Goal: Transaction & Acquisition: Obtain resource

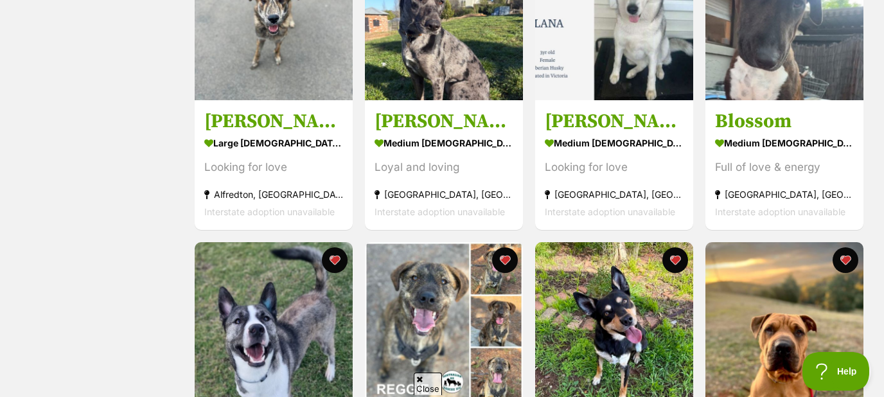
click at [172, 266] on div "Status All Remove filter Available" at bounding box center [99, 236] width 161 height 1192
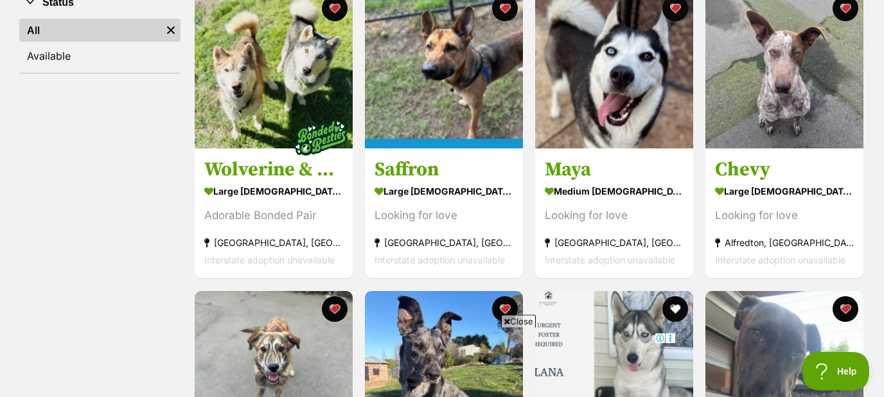
scroll to position [276, 0]
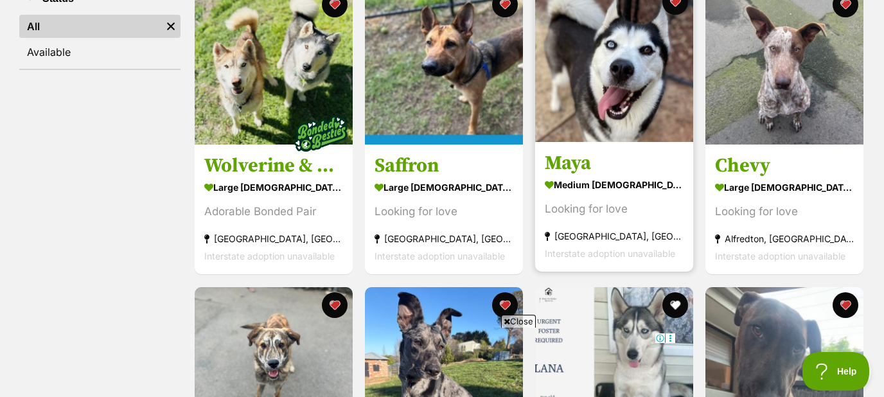
click at [628, 101] on img at bounding box center [614, 63] width 158 height 158
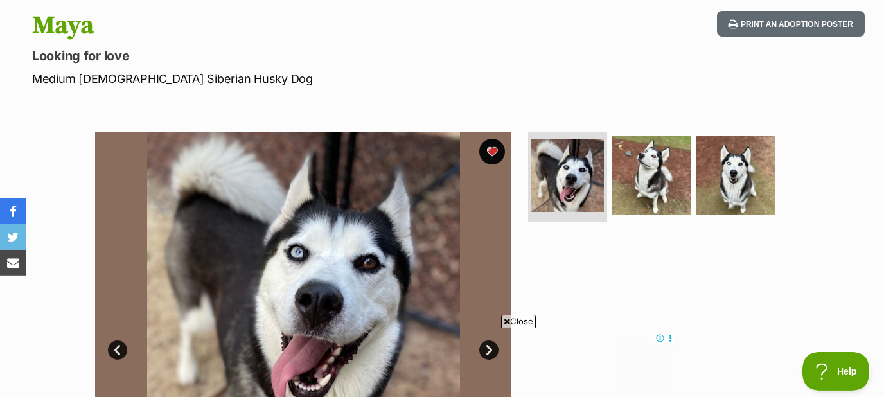
scroll to position [138, 0]
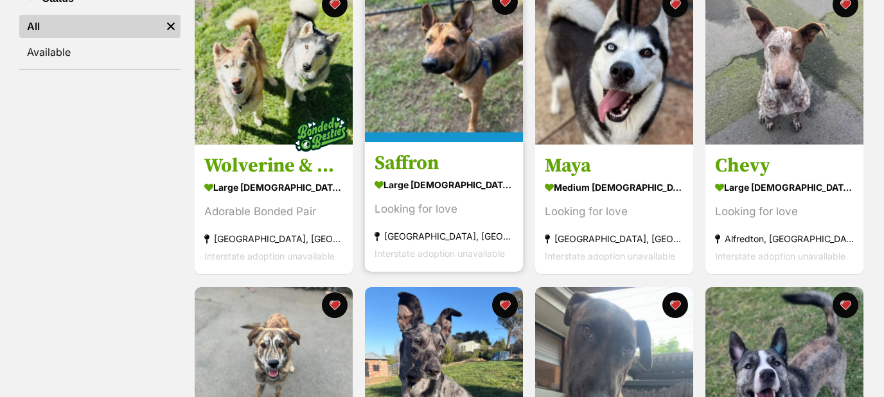
click at [446, 67] on img at bounding box center [444, 63] width 158 height 158
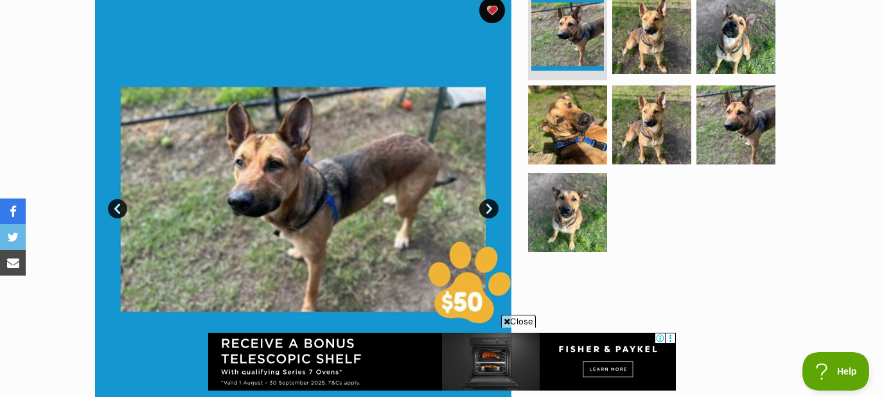
click at [492, 206] on link "Next" at bounding box center [488, 208] width 19 height 19
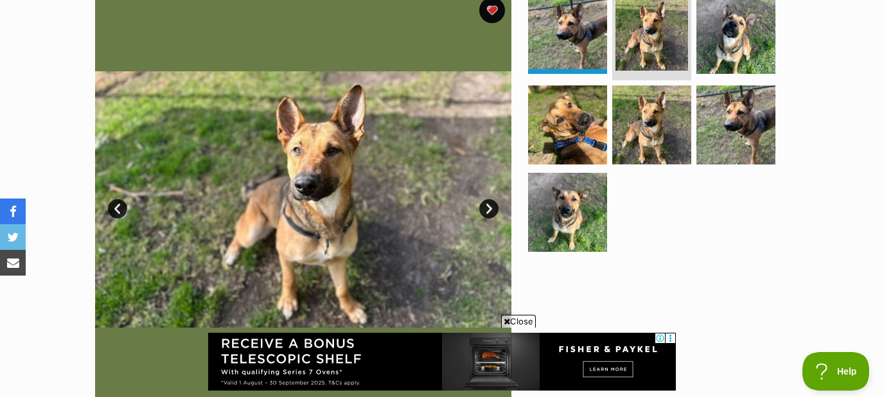
click at [492, 206] on link "Next" at bounding box center [488, 208] width 19 height 19
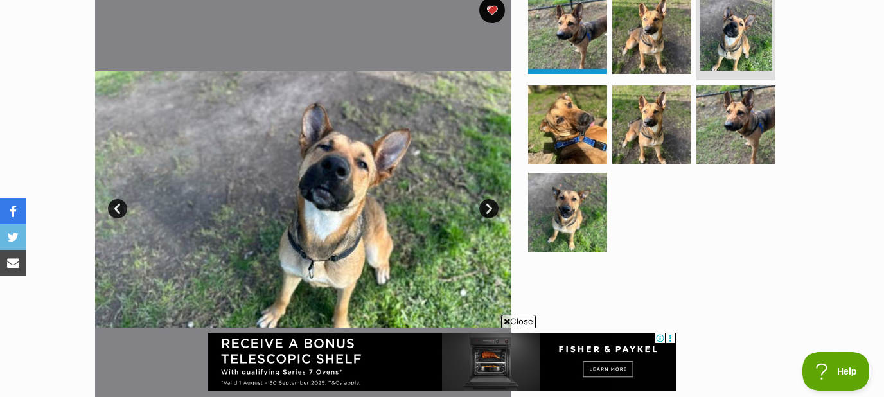
click at [492, 206] on link "Next" at bounding box center [488, 208] width 19 height 19
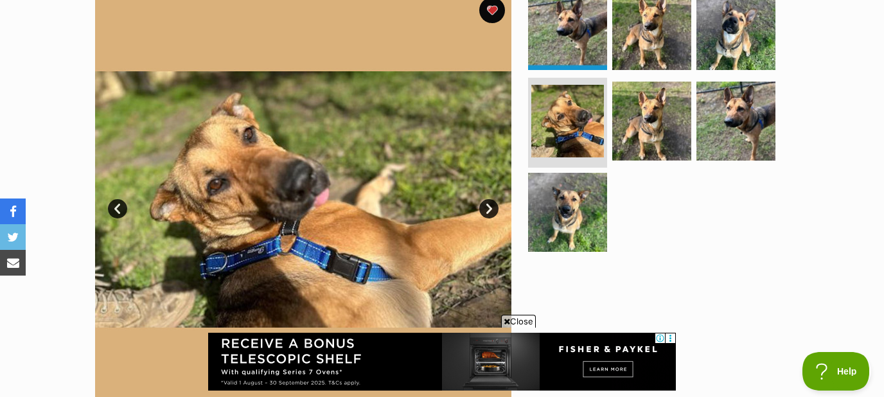
click at [492, 206] on link "Next" at bounding box center [488, 208] width 19 height 19
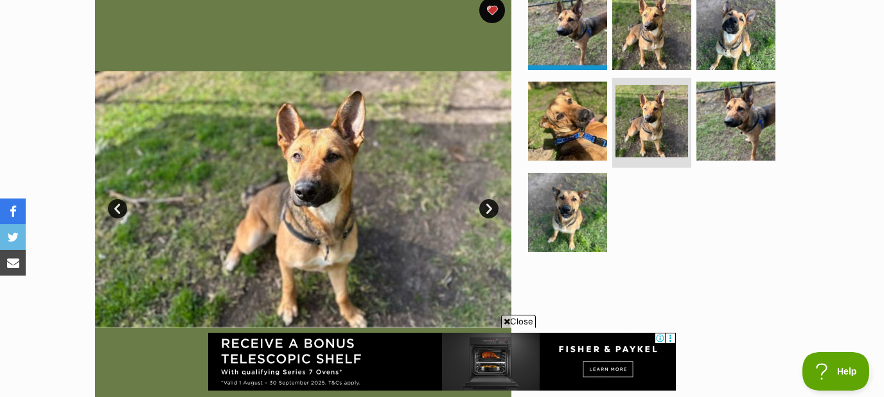
click at [492, 206] on link "Next" at bounding box center [488, 208] width 19 height 19
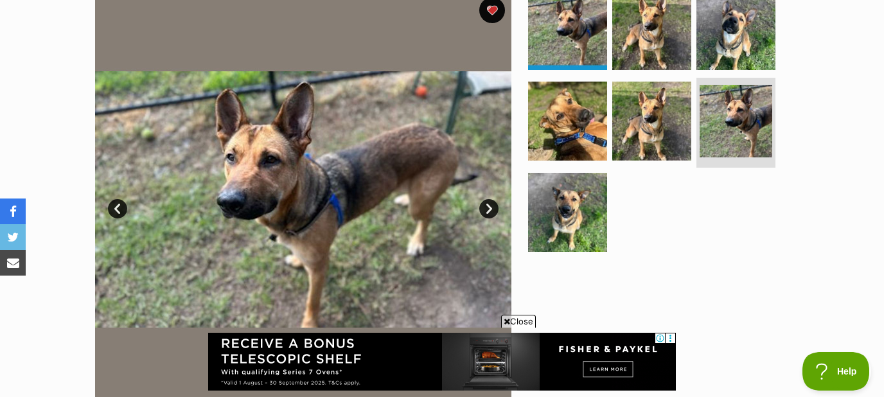
click at [492, 206] on link "Next" at bounding box center [488, 208] width 19 height 19
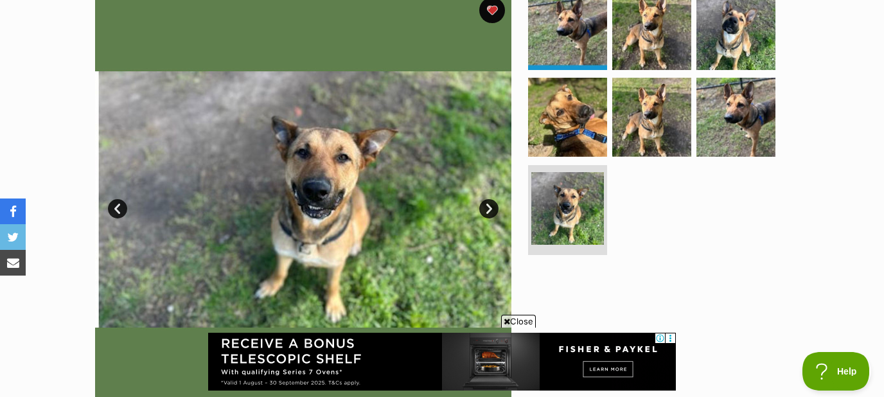
click at [492, 206] on link "Next" at bounding box center [488, 208] width 19 height 19
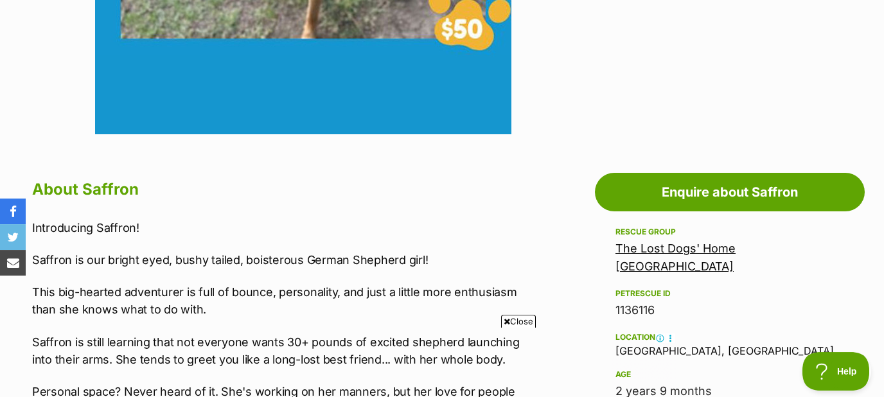
scroll to position [552, 0]
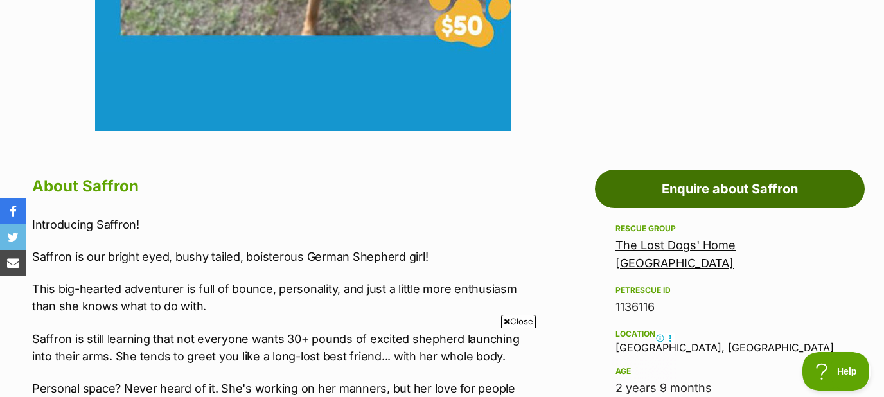
click at [716, 179] on link "Enquire about Saffron" at bounding box center [730, 189] width 270 height 39
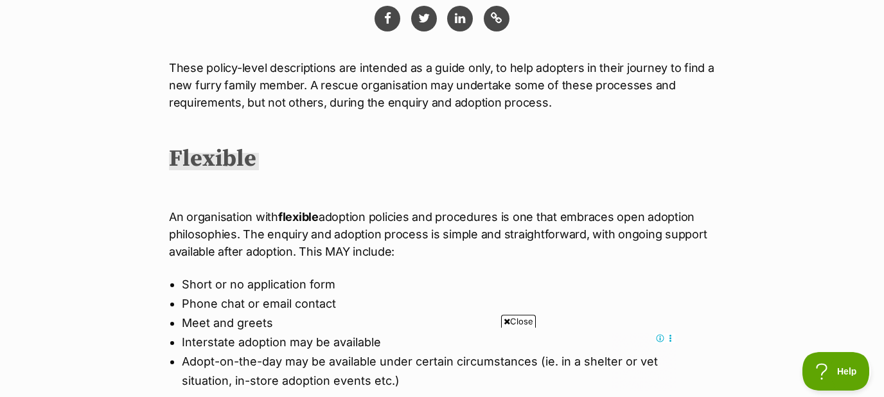
scroll to position [207, 0]
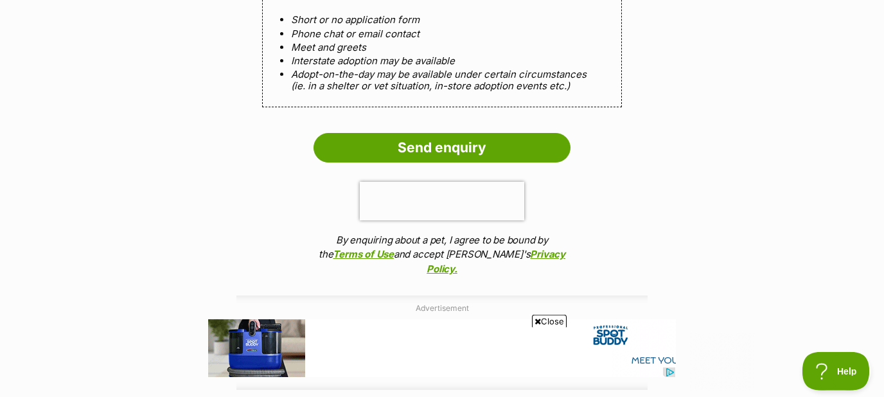
scroll to position [1312, 0]
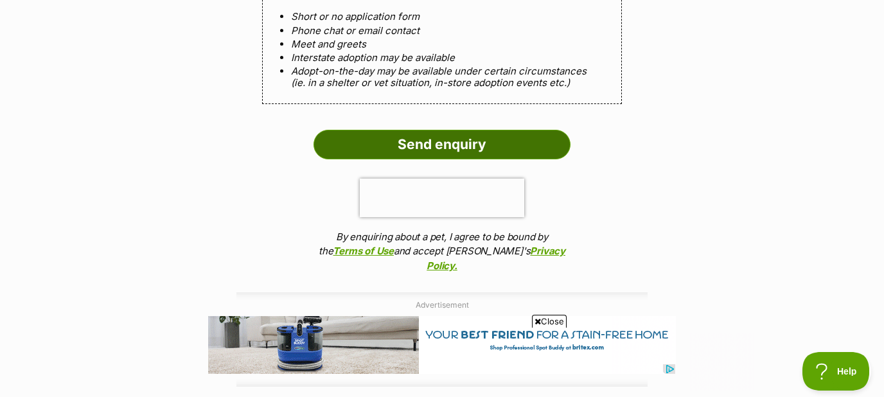
click at [485, 141] on input "Send enquiry" at bounding box center [442, 145] width 257 height 30
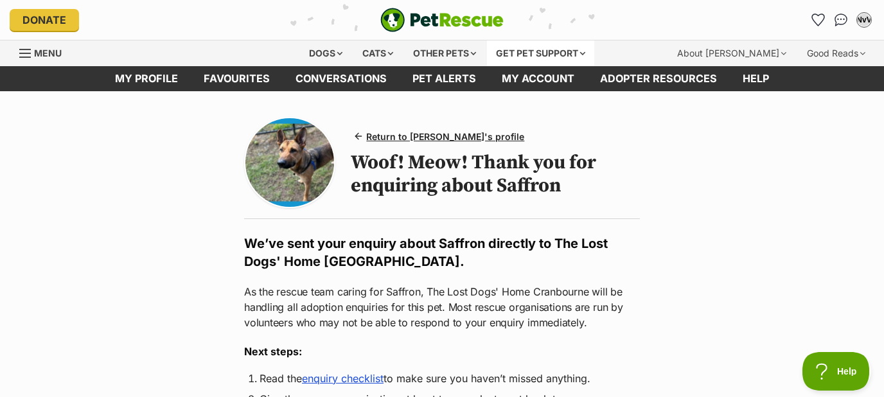
click at [551, 54] on div "Get pet support" at bounding box center [540, 53] width 107 height 26
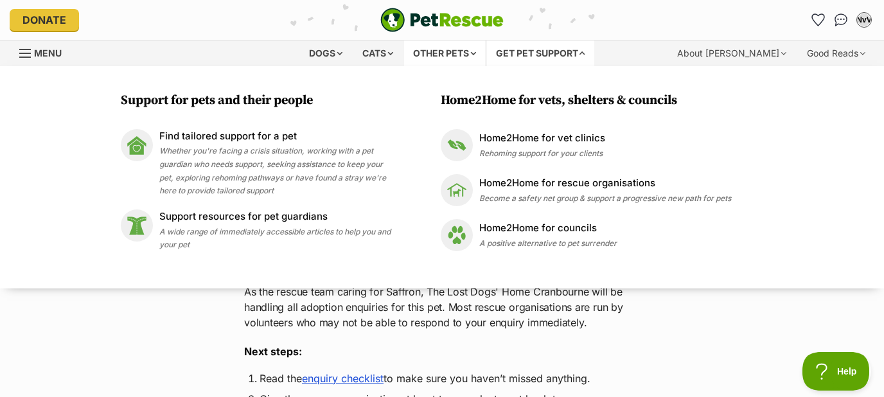
click at [447, 59] on div "Other pets" at bounding box center [444, 53] width 81 height 26
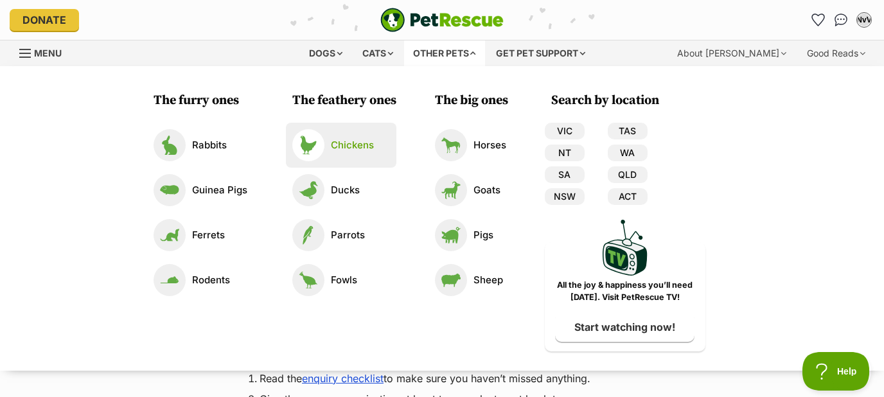
click at [358, 147] on p "Chickens" at bounding box center [352, 145] width 43 height 15
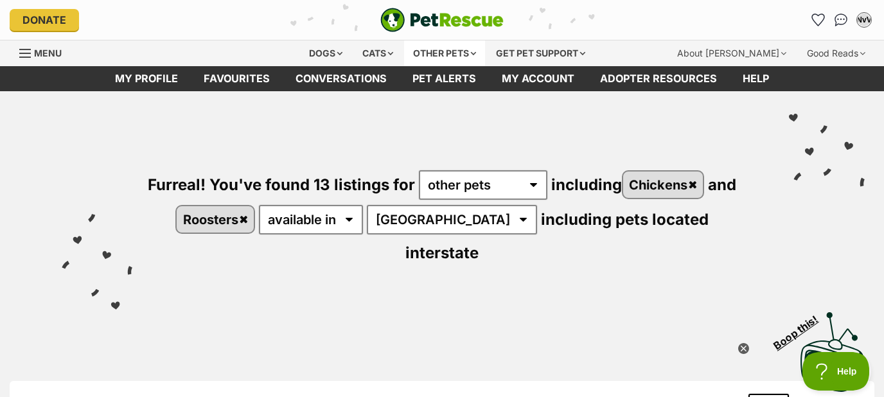
click at [448, 48] on div "Other pets" at bounding box center [444, 53] width 81 height 26
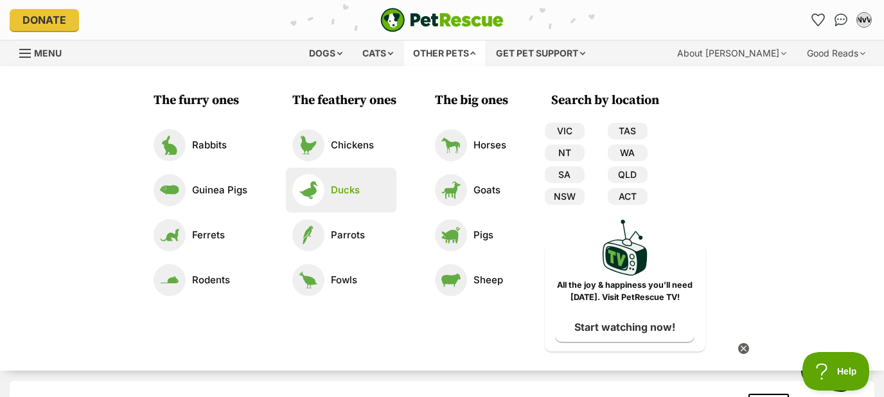
click at [344, 188] on p "Ducks" at bounding box center [345, 190] width 29 height 15
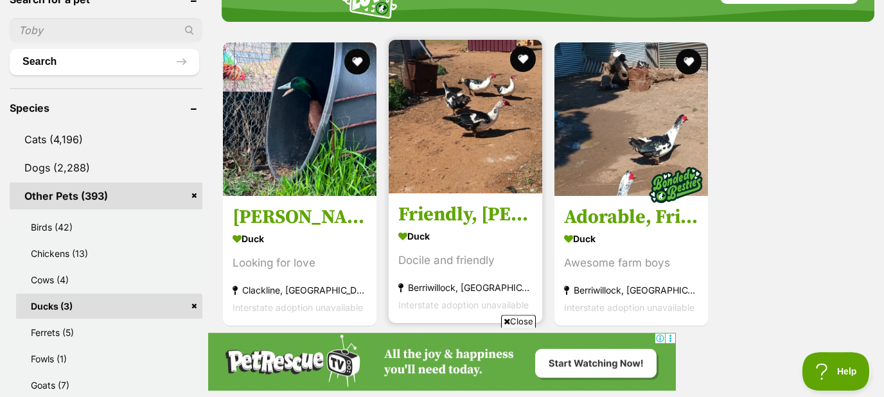
scroll to position [483, 0]
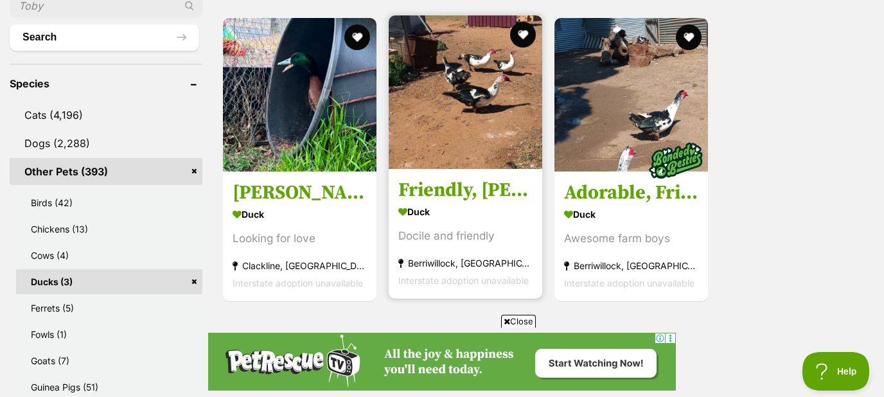
click at [427, 194] on h3 "Friendly, Tame Ducklings & Drakes" at bounding box center [465, 190] width 134 height 24
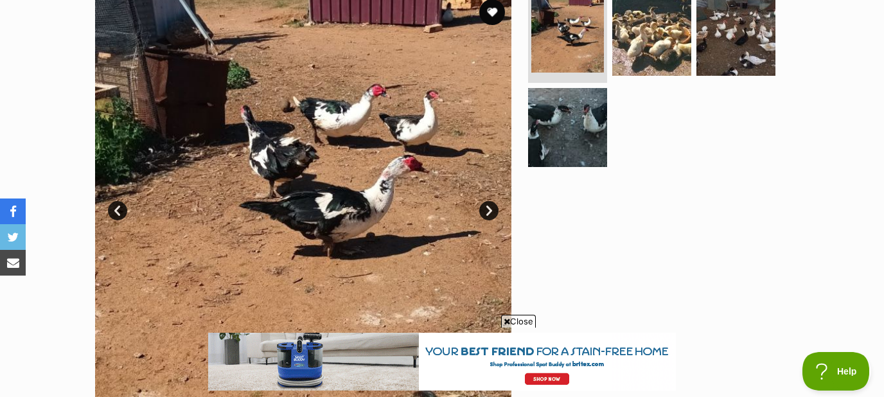
click at [486, 215] on link "Next" at bounding box center [488, 210] width 19 height 19
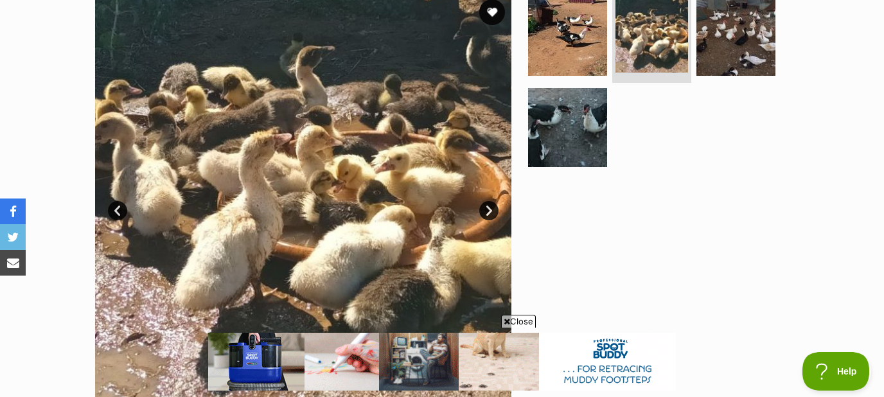
click at [492, 210] on link "Next" at bounding box center [488, 210] width 19 height 19
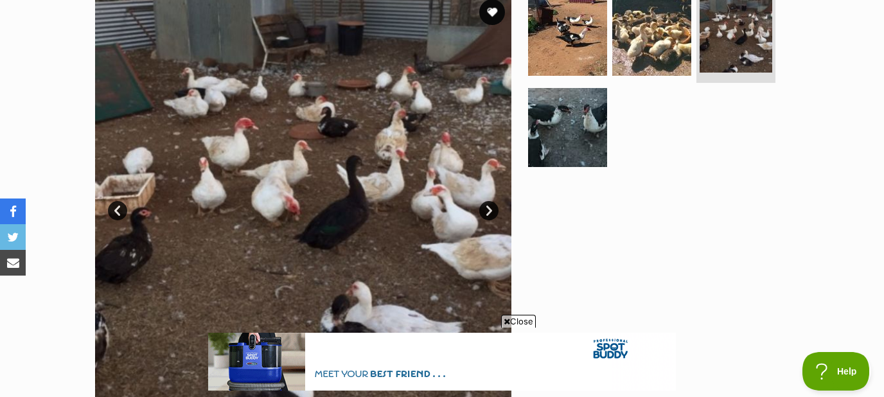
click at [492, 210] on link "Next" at bounding box center [488, 210] width 19 height 19
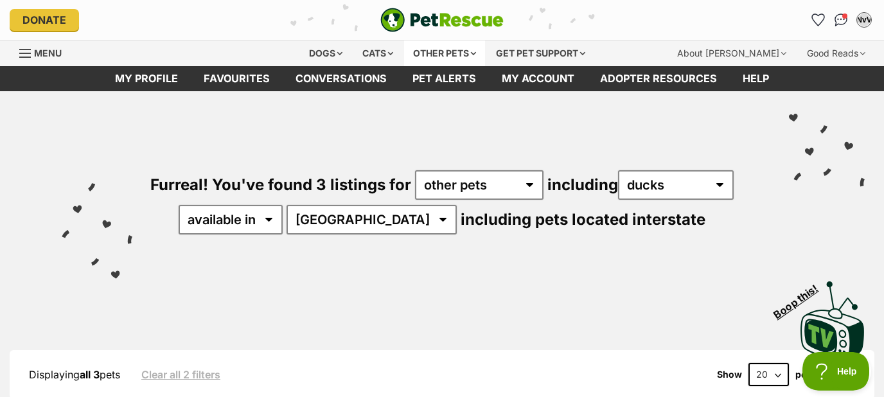
click at [445, 55] on div "Other pets" at bounding box center [444, 53] width 81 height 26
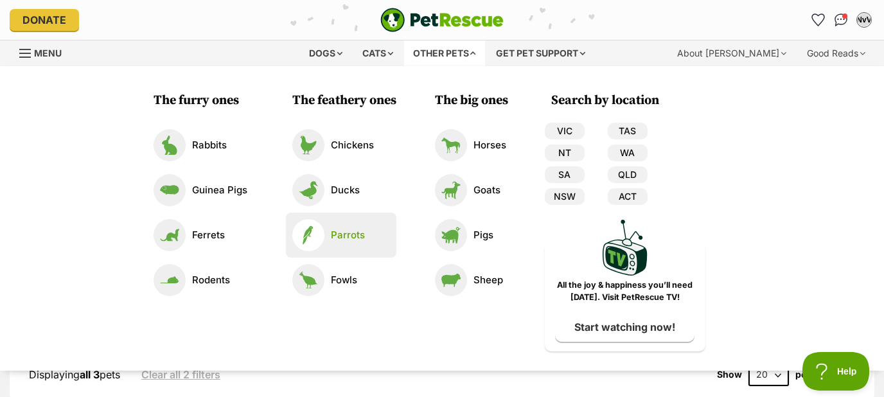
click at [342, 239] on p "Parrots" at bounding box center [348, 235] width 34 height 15
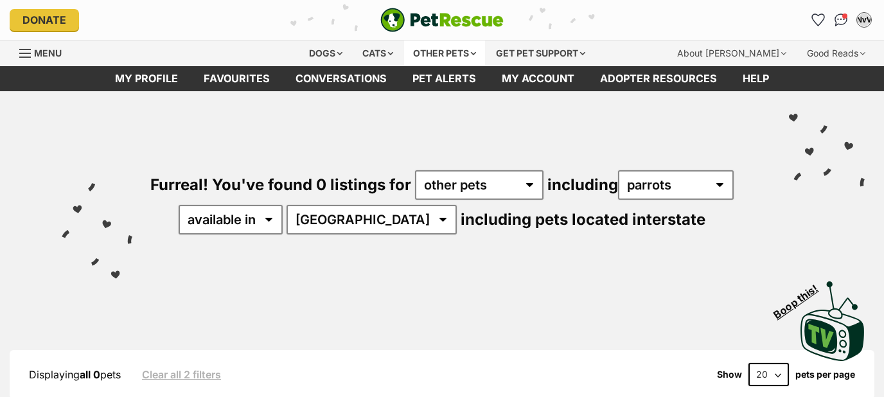
click at [461, 55] on div "Other pets" at bounding box center [444, 53] width 81 height 26
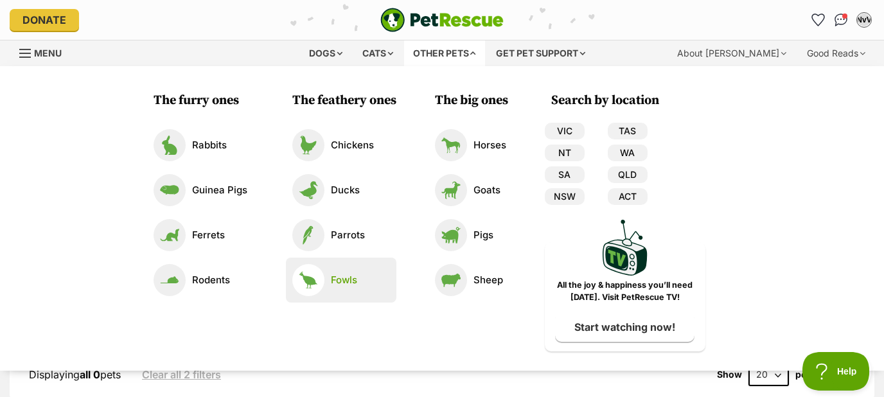
click at [340, 282] on p "Fowls" at bounding box center [344, 280] width 26 height 15
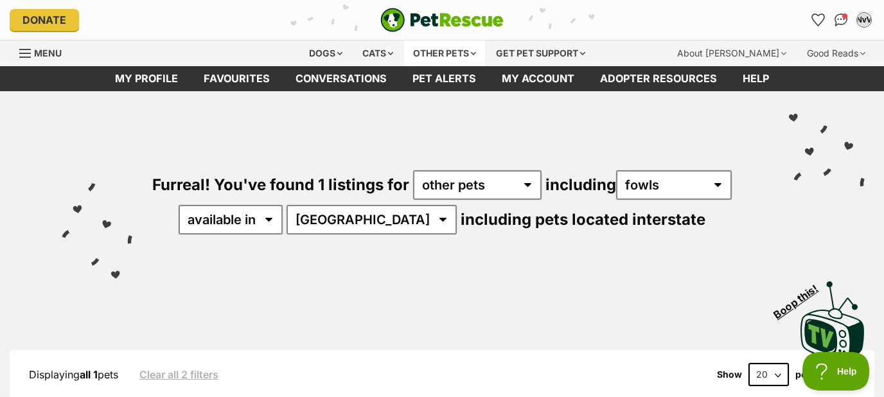
click at [450, 51] on div "Other pets" at bounding box center [444, 53] width 81 height 26
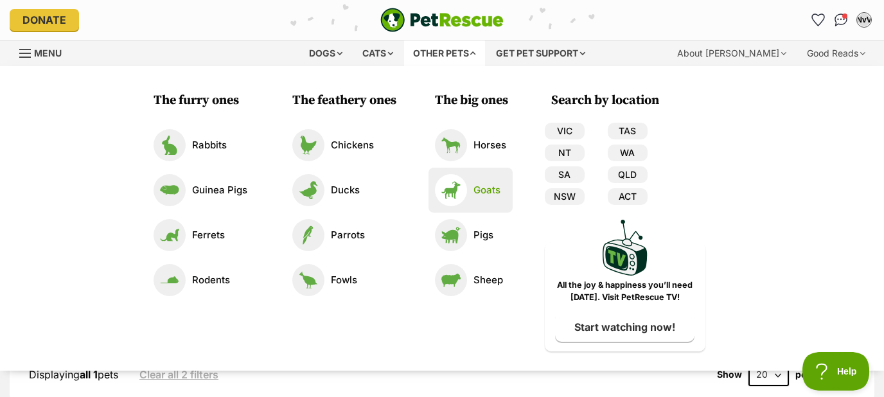
click at [488, 190] on p "Goats" at bounding box center [486, 190] width 27 height 15
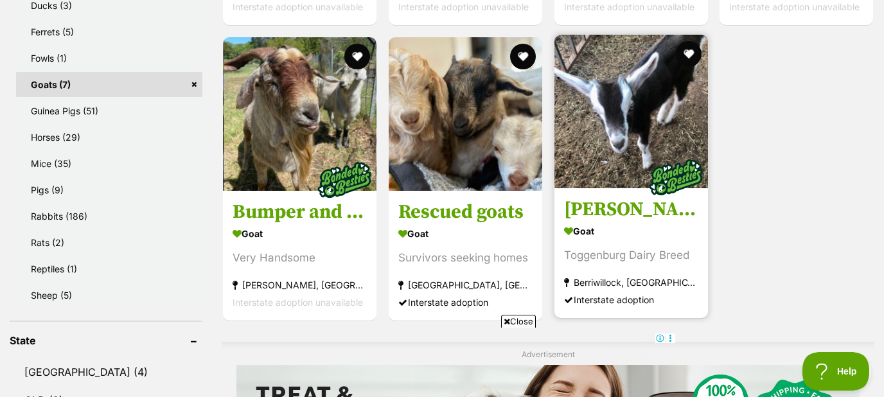
click at [625, 134] on img at bounding box center [631, 112] width 154 height 154
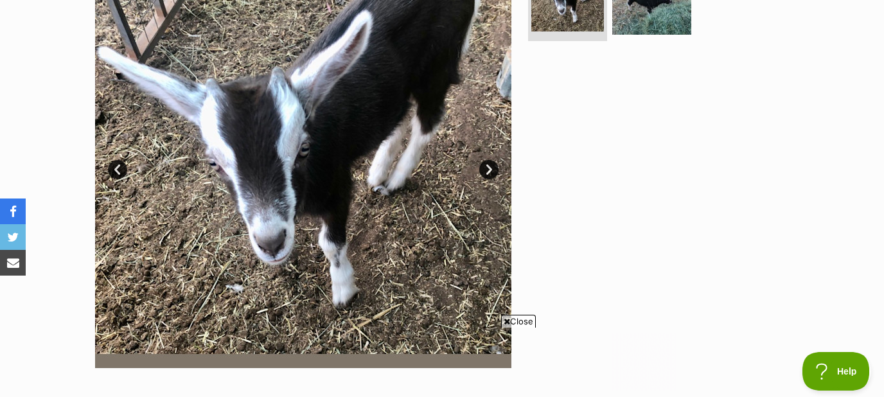
click at [485, 168] on link "Next" at bounding box center [488, 169] width 19 height 19
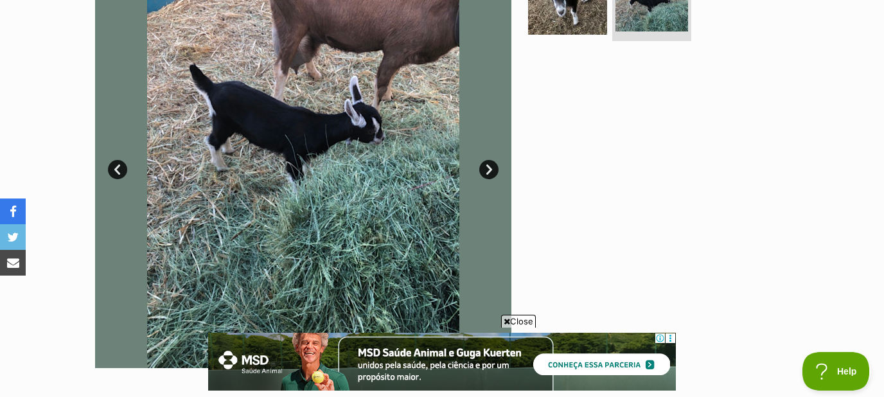
click at [485, 166] on link "Next" at bounding box center [488, 169] width 19 height 19
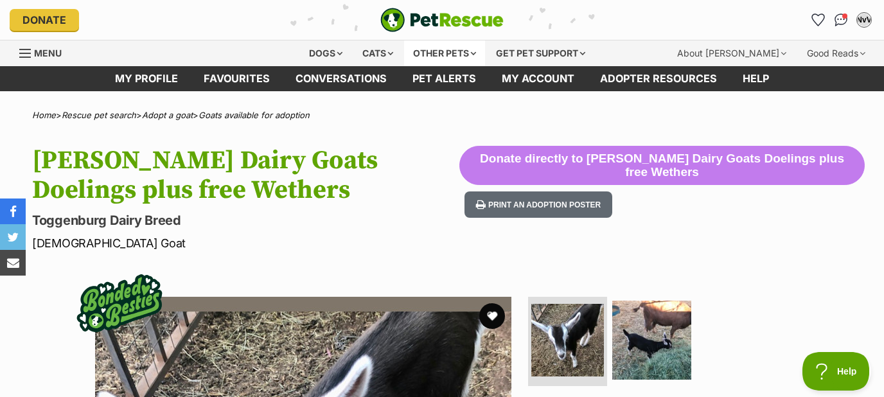
click at [417, 48] on div "Other pets" at bounding box center [444, 53] width 81 height 26
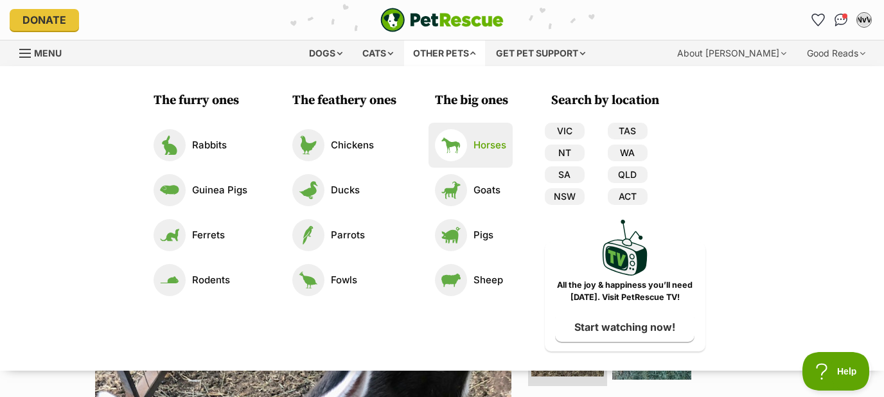
click at [470, 142] on link "Horses" at bounding box center [470, 145] width 71 height 32
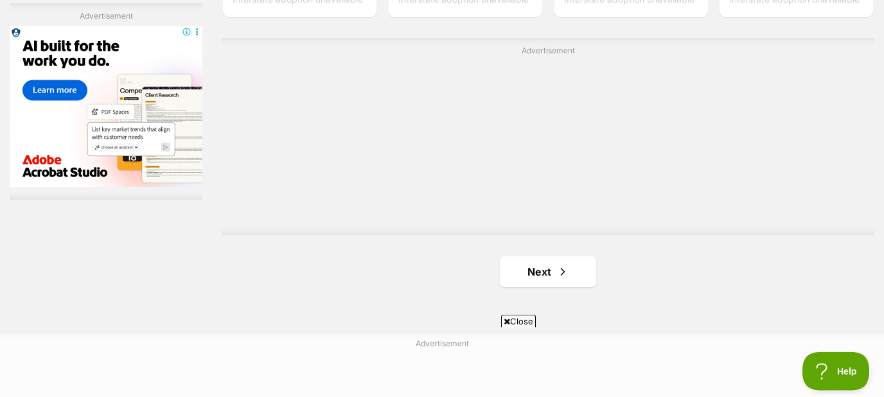
scroll to position [2348, 0]
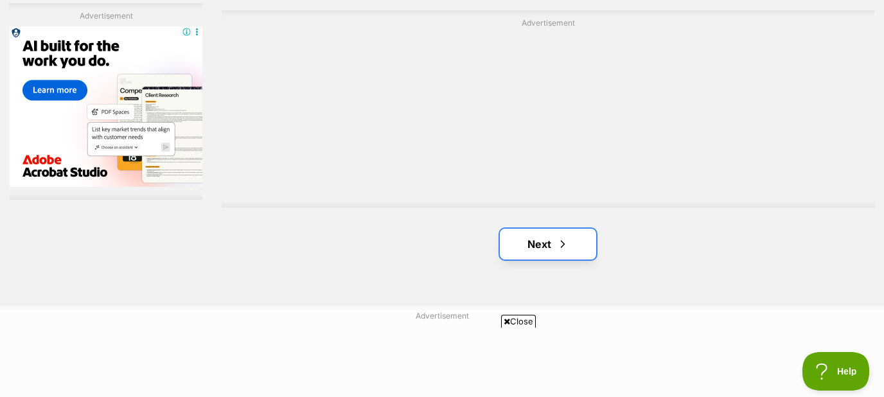
click at [554, 231] on link "Next" at bounding box center [548, 244] width 96 height 31
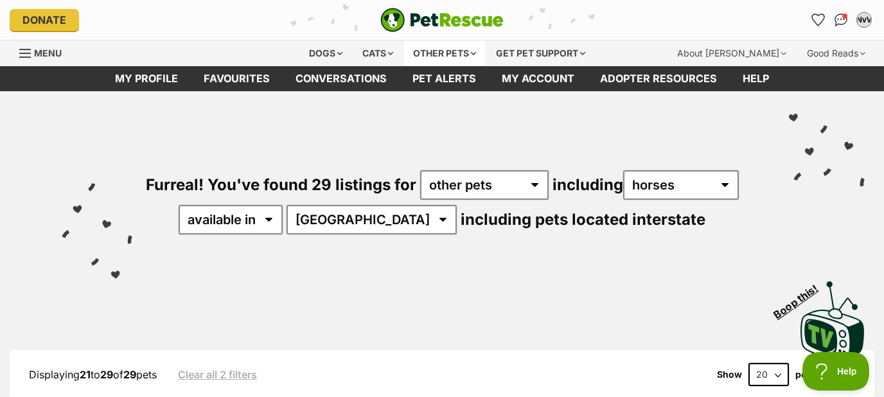
click at [438, 57] on div "Other pets" at bounding box center [444, 53] width 81 height 26
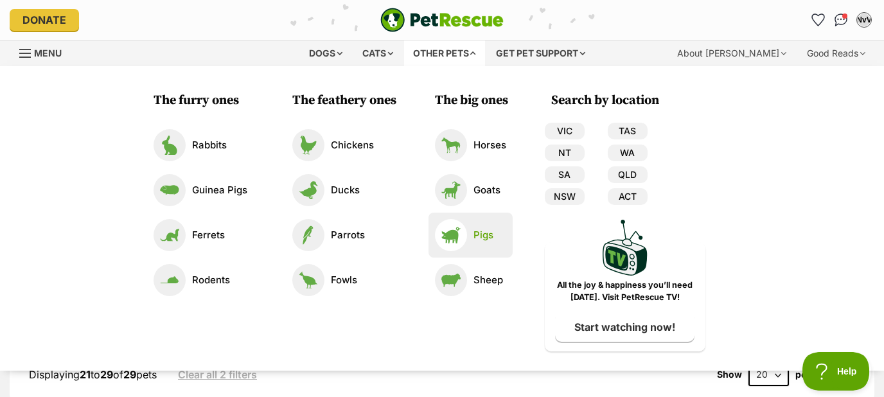
click at [486, 240] on p "Pigs" at bounding box center [483, 235] width 20 height 15
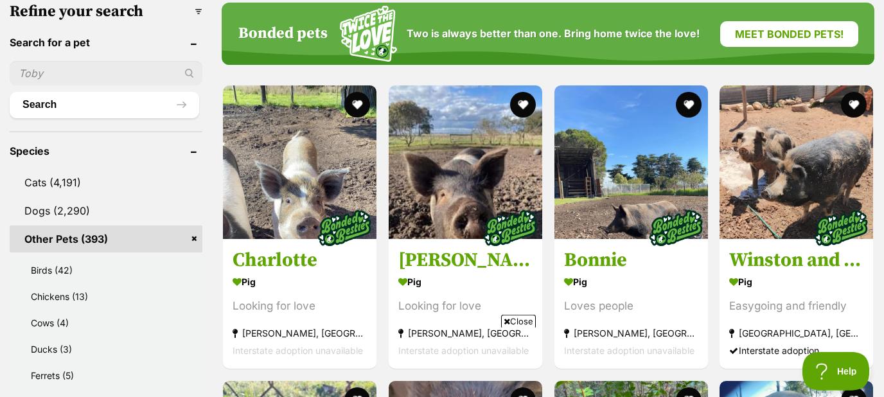
scroll to position [414, 0]
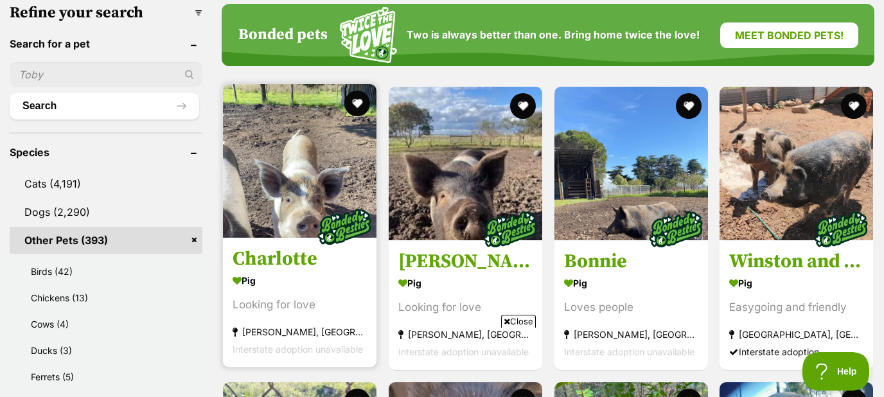
click at [322, 204] on img at bounding box center [344, 227] width 64 height 64
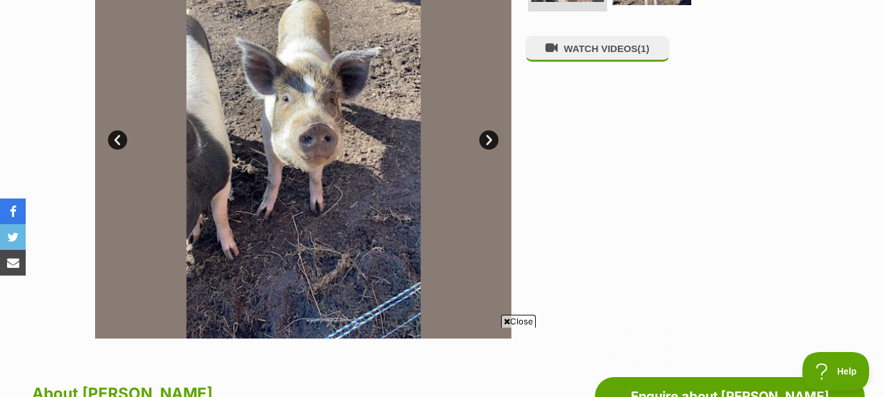
click at [485, 136] on link "Next" at bounding box center [488, 139] width 19 height 19
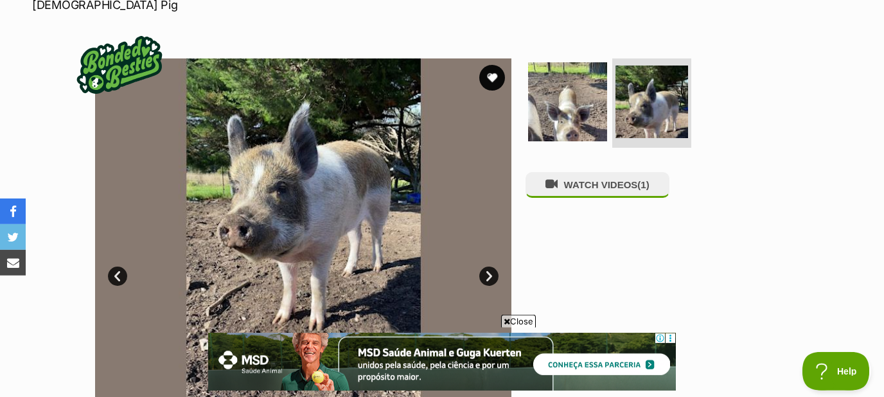
scroll to position [207, 0]
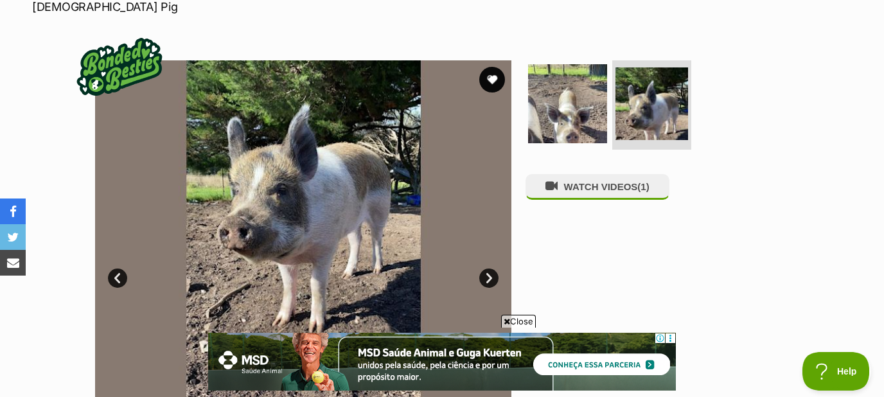
click at [491, 274] on link "Next" at bounding box center [488, 278] width 19 height 19
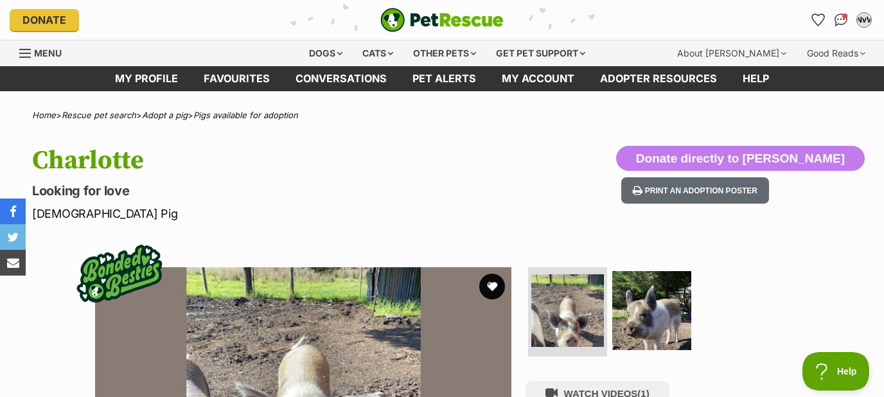
scroll to position [0, 0]
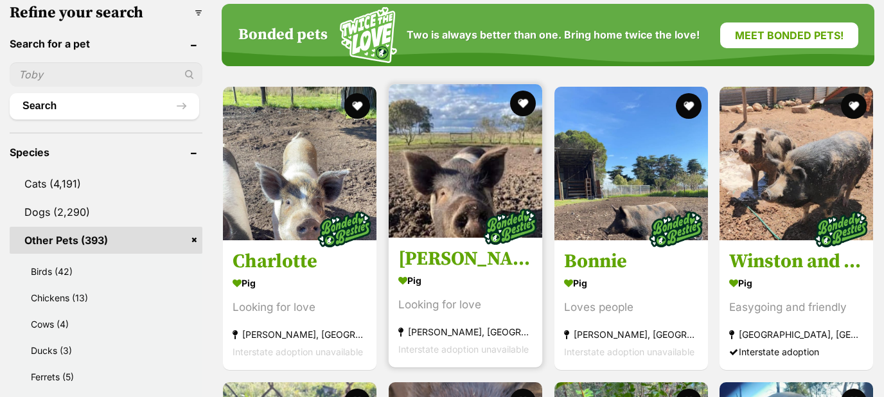
scroll to position [414, 0]
click at [448, 166] on img at bounding box center [466, 161] width 154 height 154
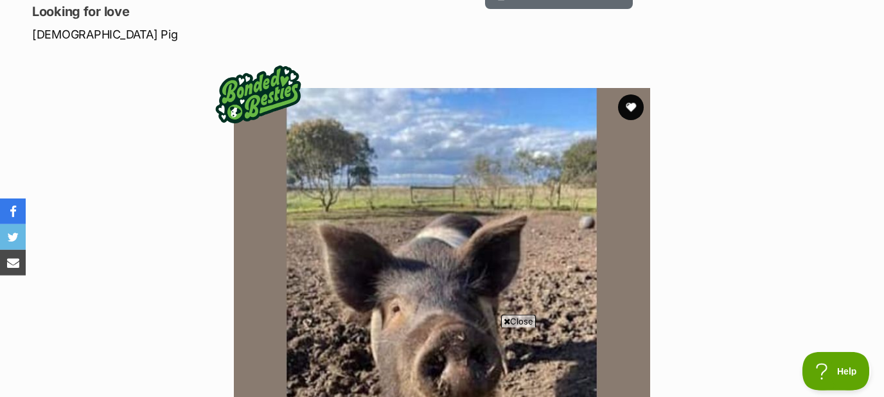
scroll to position [138, 0]
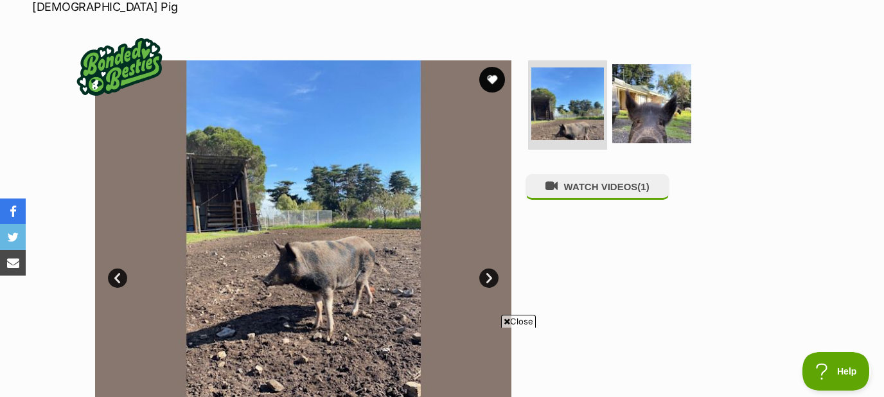
click at [493, 272] on link "Next" at bounding box center [488, 278] width 19 height 19
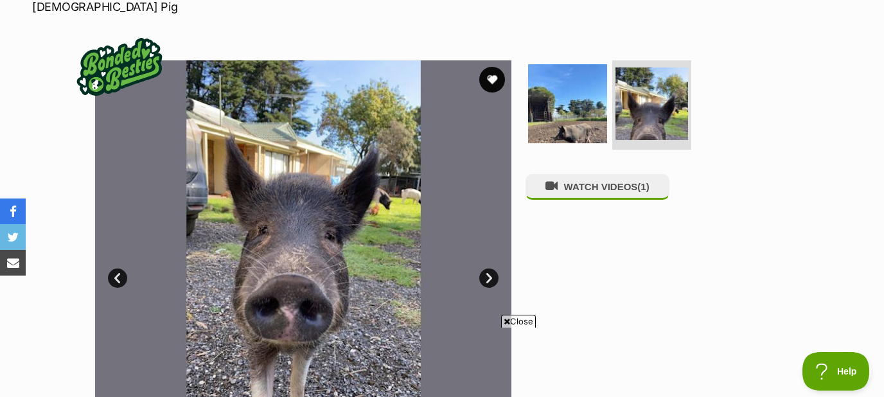
click at [493, 272] on link "Next" at bounding box center [488, 278] width 19 height 19
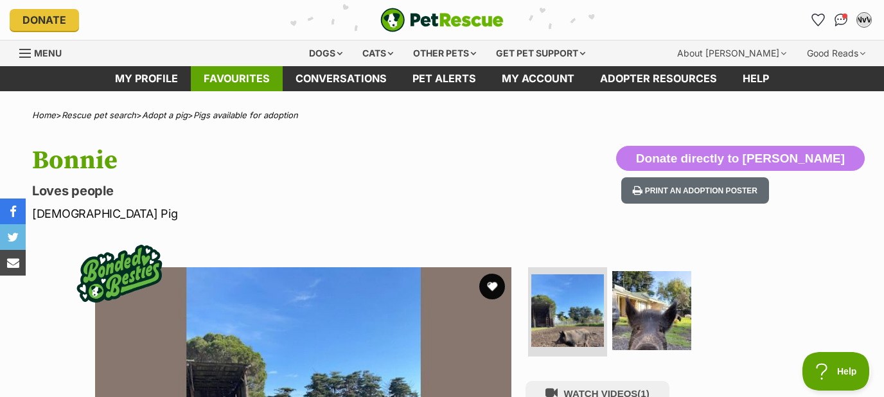
click at [238, 84] on link "Favourites" at bounding box center [237, 78] width 92 height 25
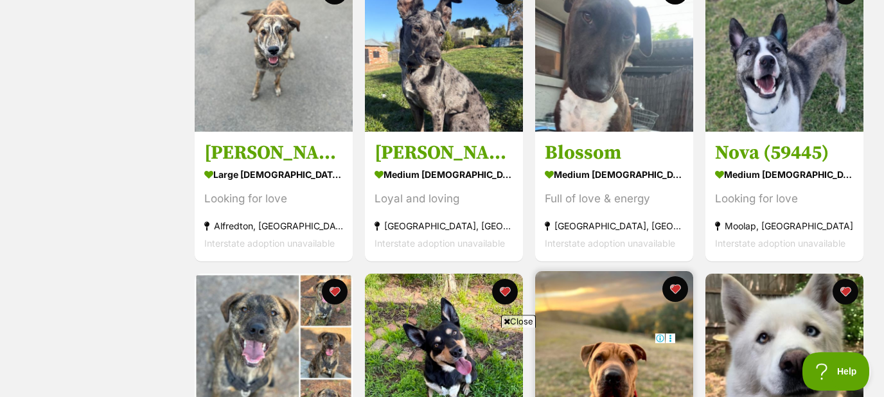
scroll to position [552, 0]
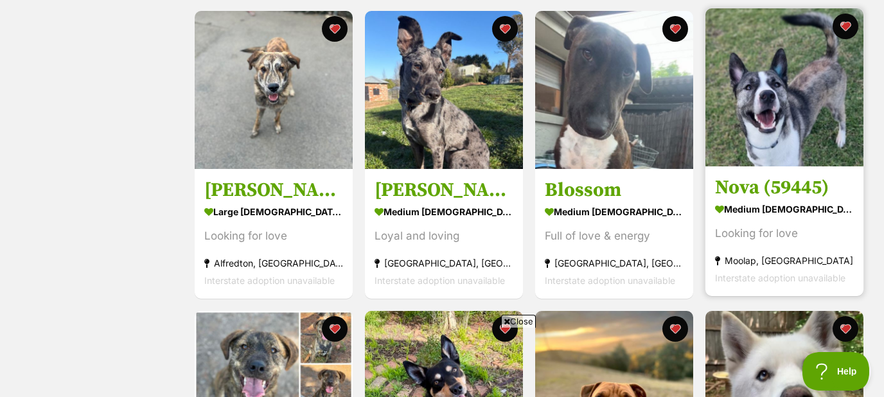
click at [761, 119] on img at bounding box center [784, 87] width 158 height 158
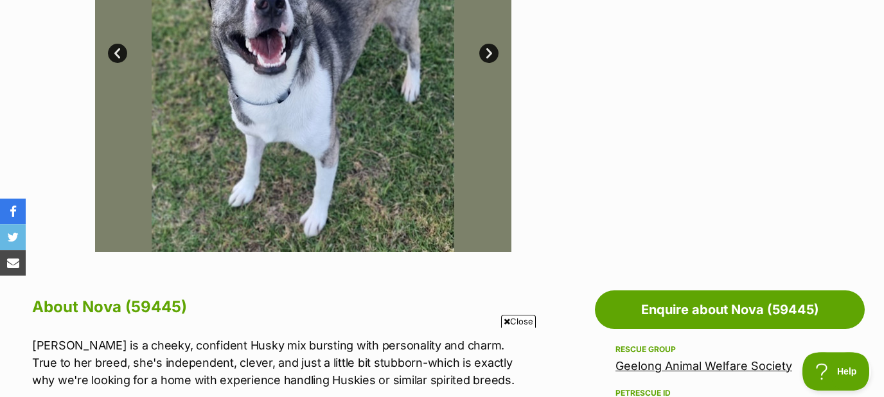
scroll to position [414, 0]
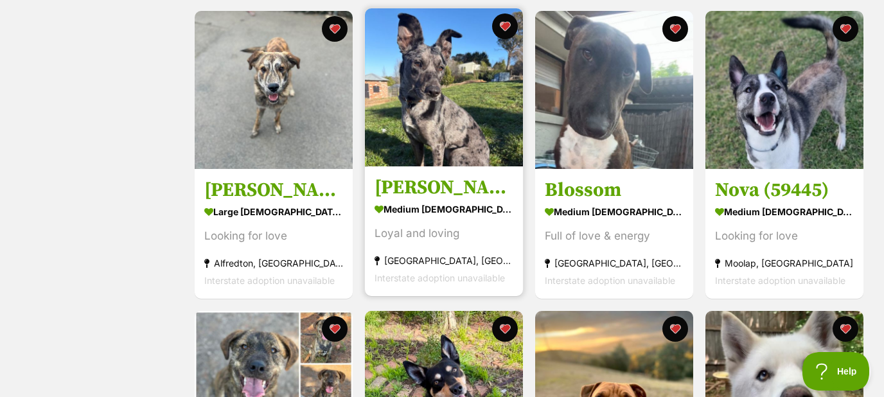
click at [428, 109] on img at bounding box center [444, 87] width 158 height 158
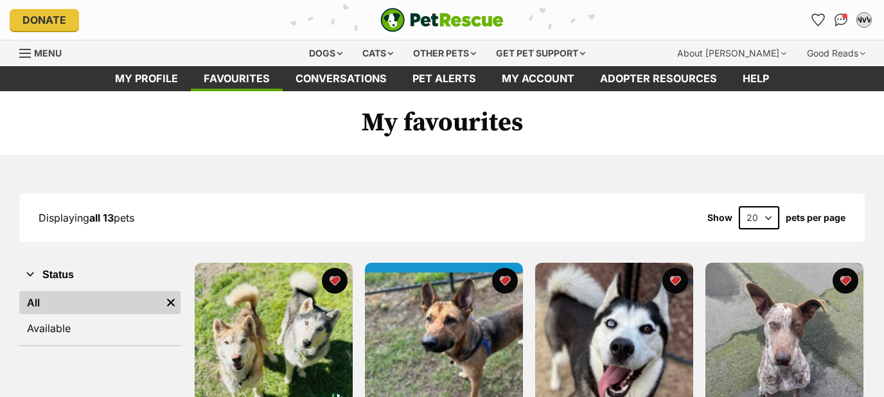
scroll to position [552, 0]
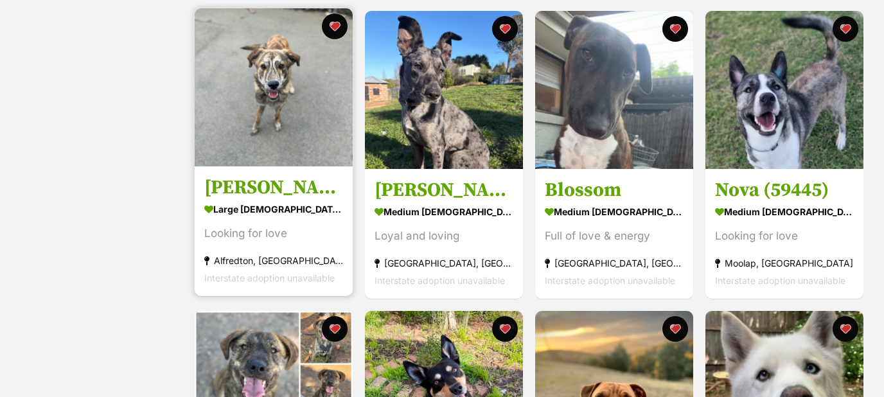
click at [292, 103] on img at bounding box center [274, 87] width 158 height 158
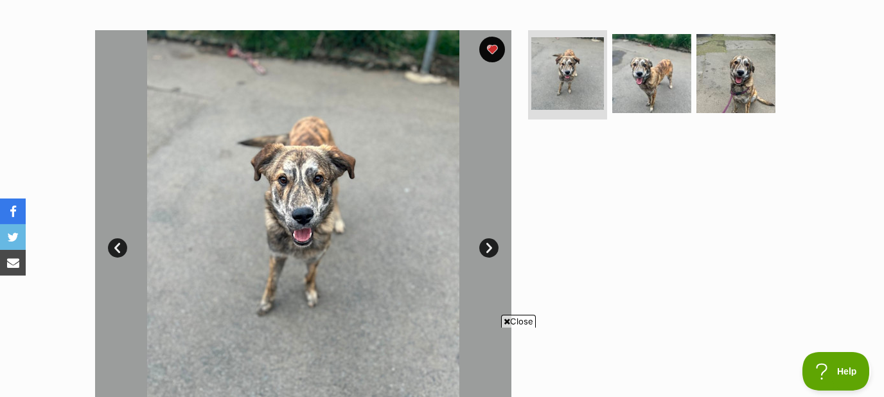
scroll to position [276, 0]
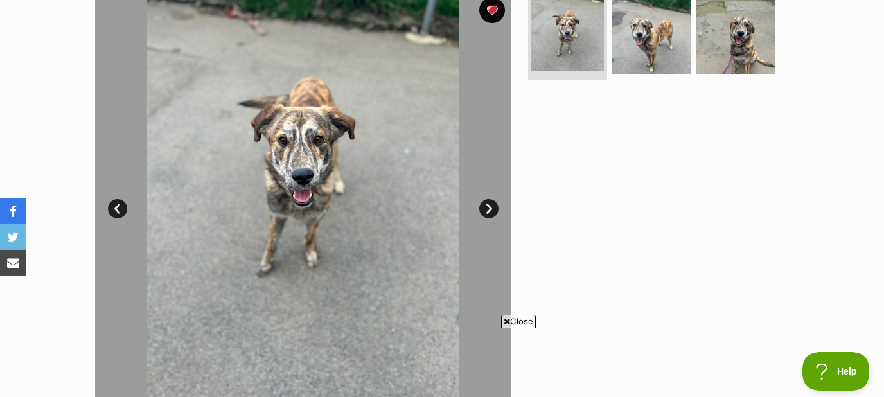
click at [493, 204] on link "Next" at bounding box center [488, 208] width 19 height 19
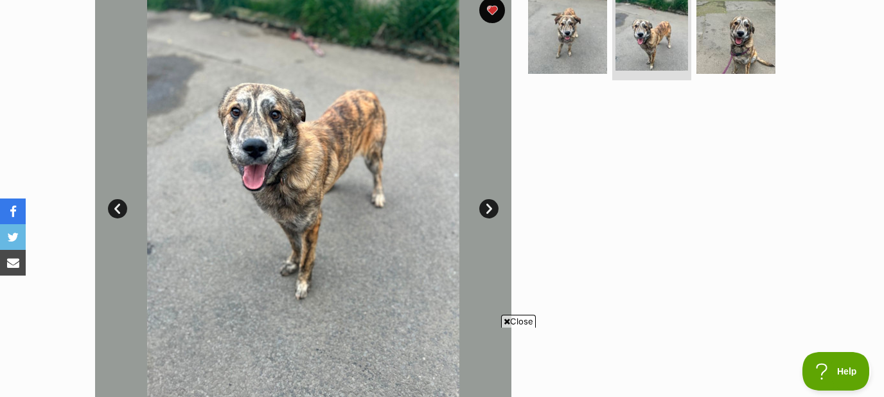
click at [493, 208] on link "Next" at bounding box center [488, 208] width 19 height 19
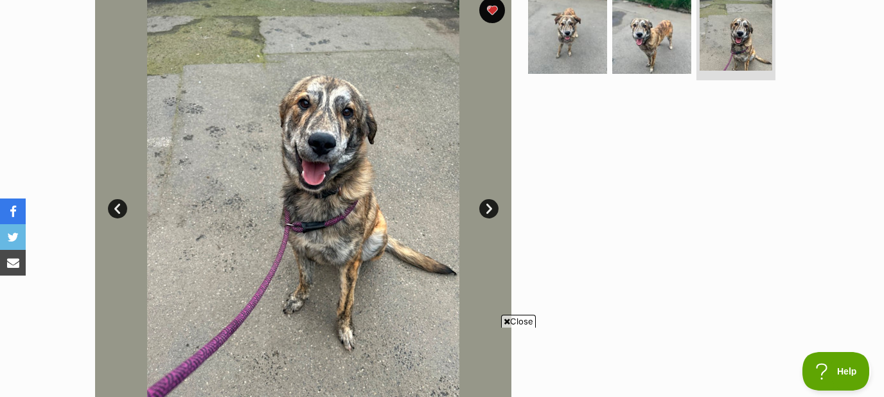
click at [493, 208] on link "Next" at bounding box center [488, 208] width 19 height 19
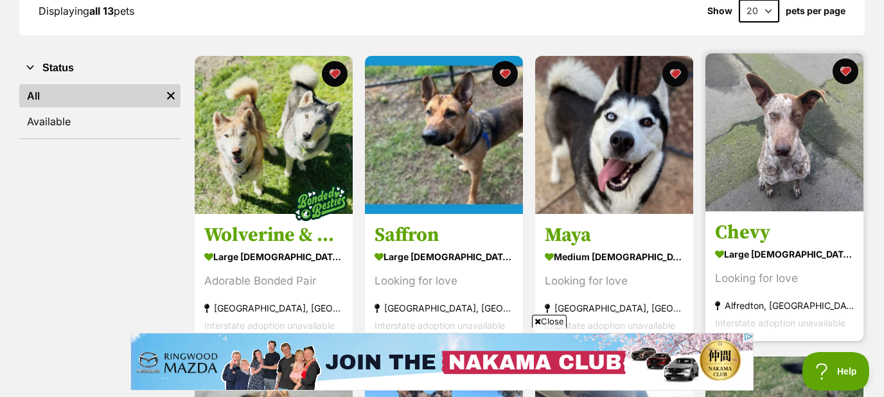
click at [781, 137] on img at bounding box center [784, 132] width 158 height 158
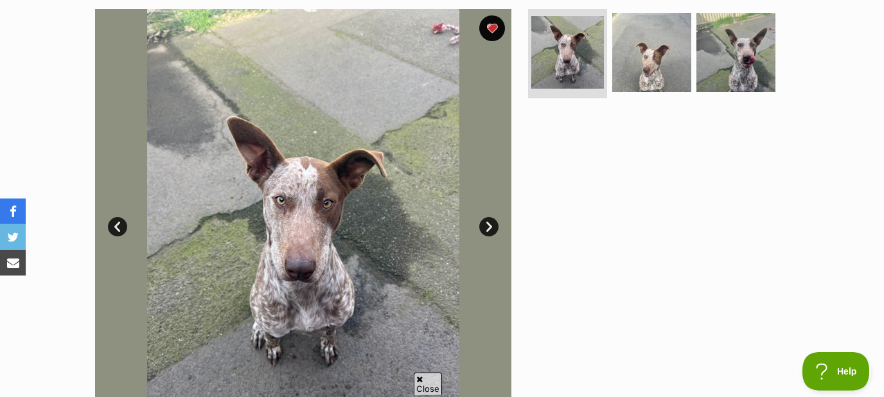
scroll to position [276, 0]
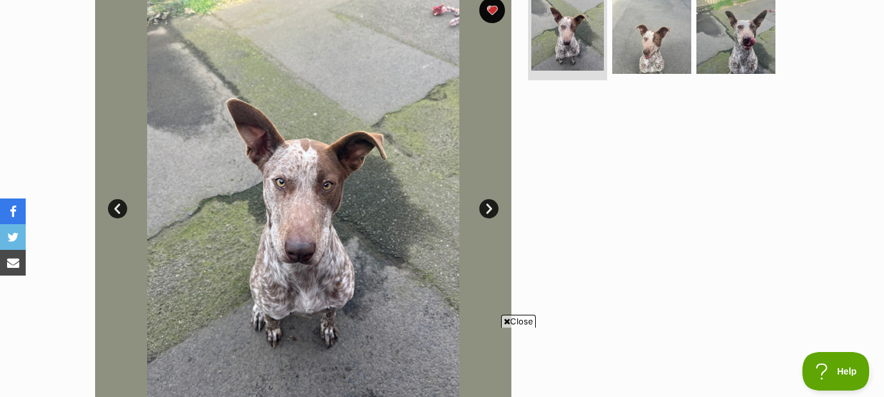
click at [486, 207] on link "Next" at bounding box center [488, 208] width 19 height 19
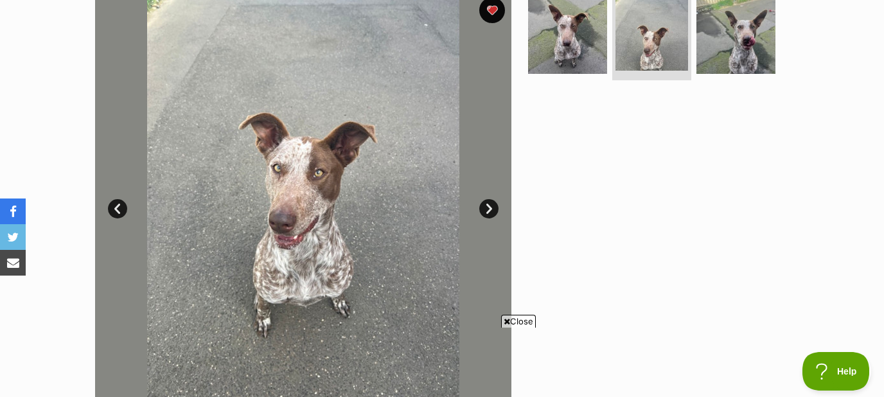
click at [486, 207] on link "Next" at bounding box center [488, 208] width 19 height 19
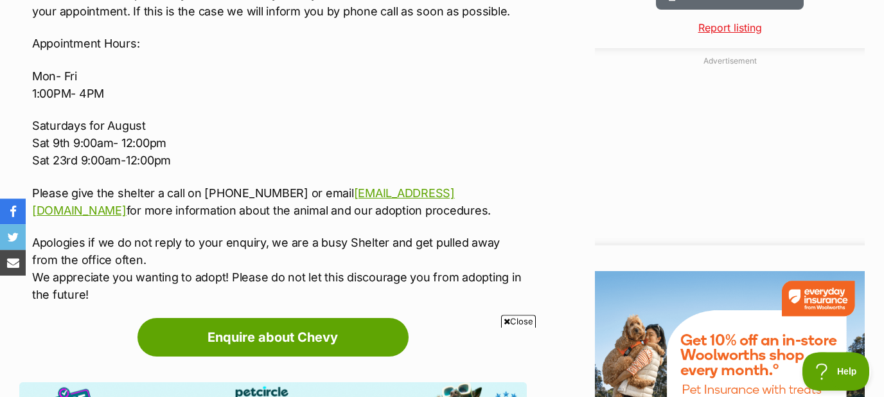
scroll to position [1312, 0]
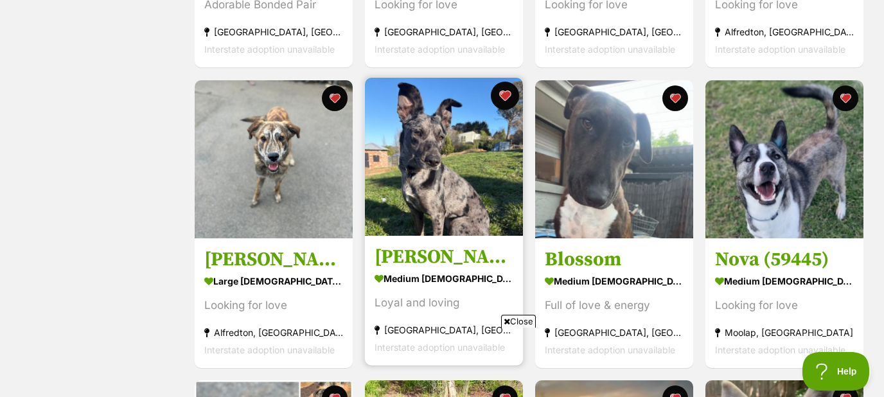
click at [508, 93] on button "favourite" at bounding box center [505, 96] width 28 height 28
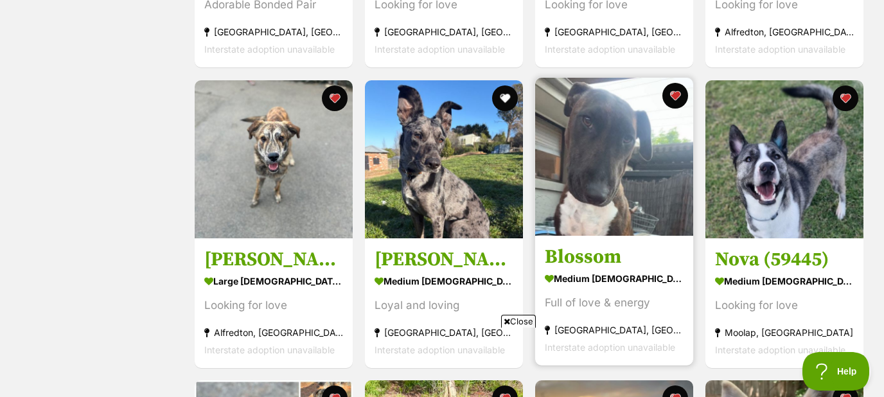
click at [631, 187] on img at bounding box center [614, 157] width 158 height 158
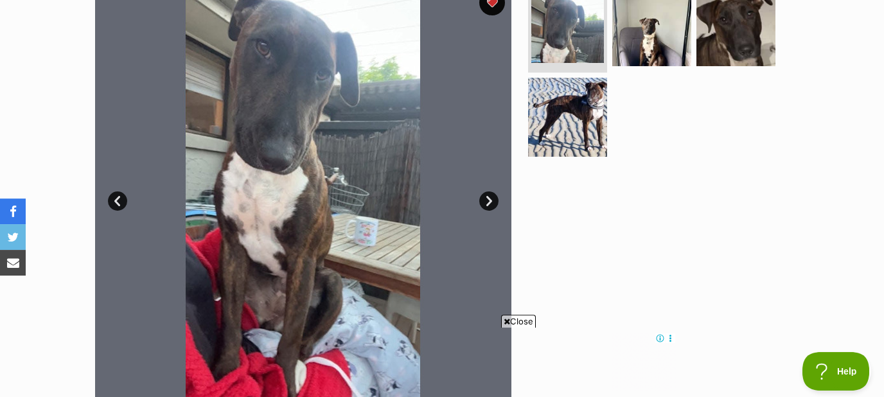
scroll to position [276, 0]
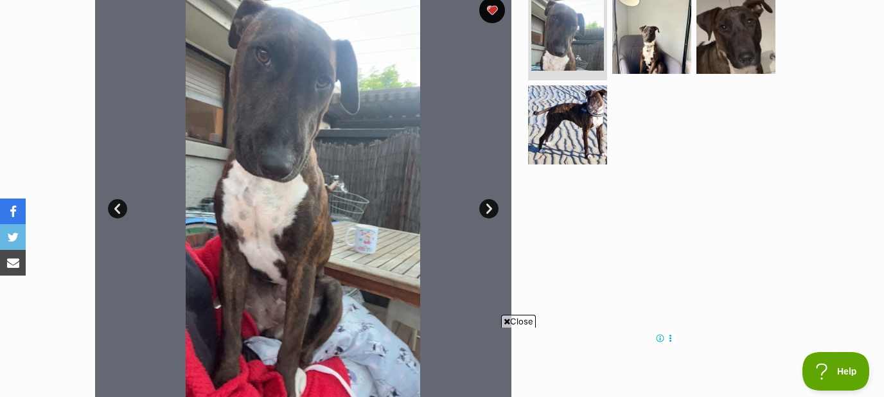
click at [491, 207] on link "Next" at bounding box center [488, 208] width 19 height 19
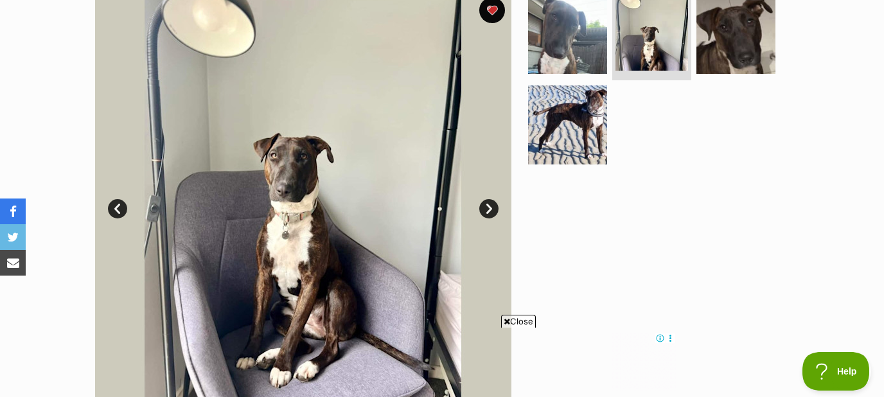
click at [493, 210] on link "Next" at bounding box center [488, 208] width 19 height 19
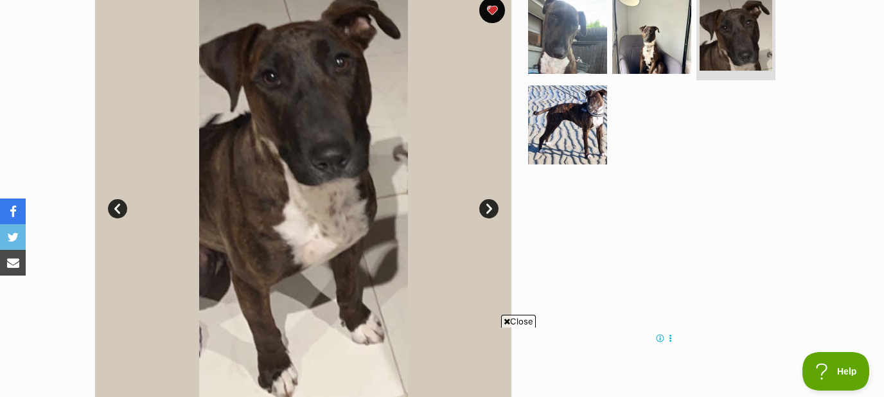
click at [493, 210] on link "Next" at bounding box center [488, 208] width 19 height 19
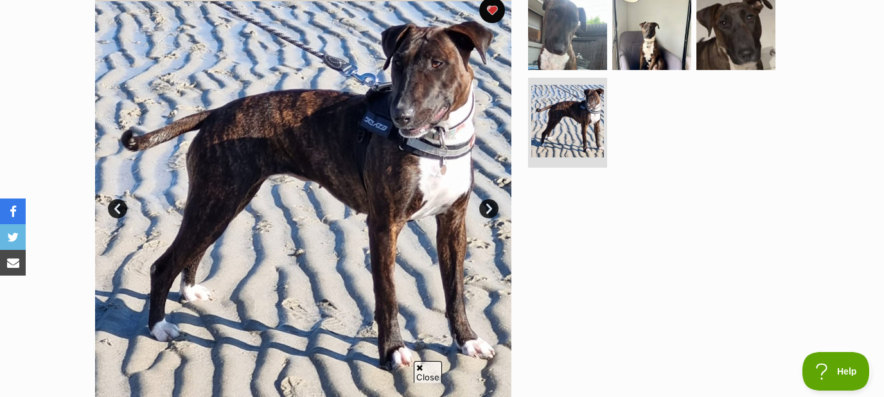
scroll to position [0, 0]
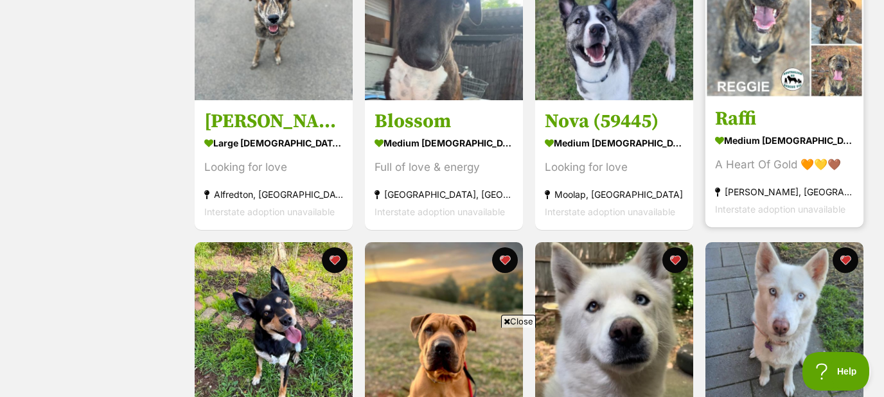
click at [779, 99] on div "Raffi medium [DEMOGRAPHIC_DATA] Dog A Heart Of Gold 🧡💛🤎 [GEOGRAPHIC_DATA][PERSO…" at bounding box center [784, 83] width 161 height 290
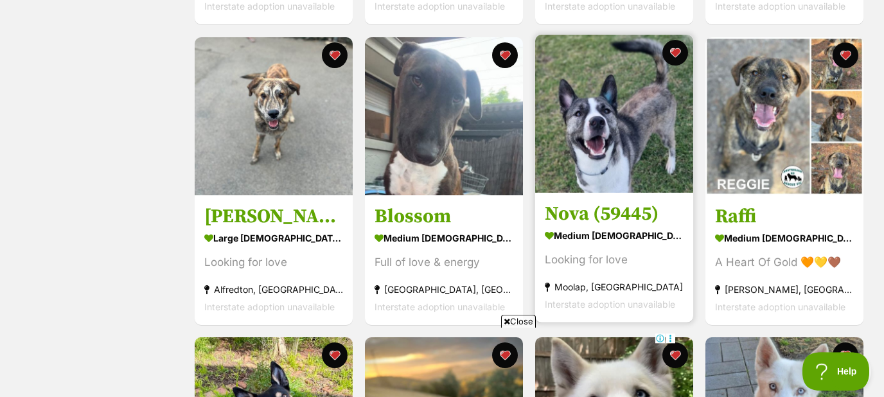
scroll to position [483, 0]
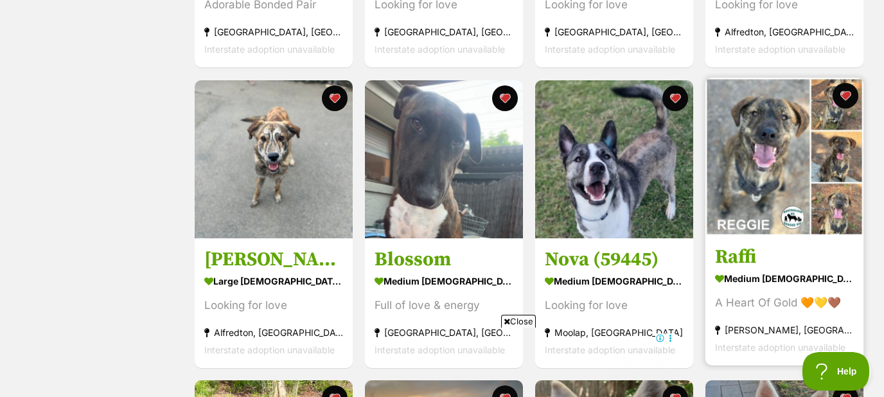
click at [736, 160] on img at bounding box center [784, 157] width 158 height 158
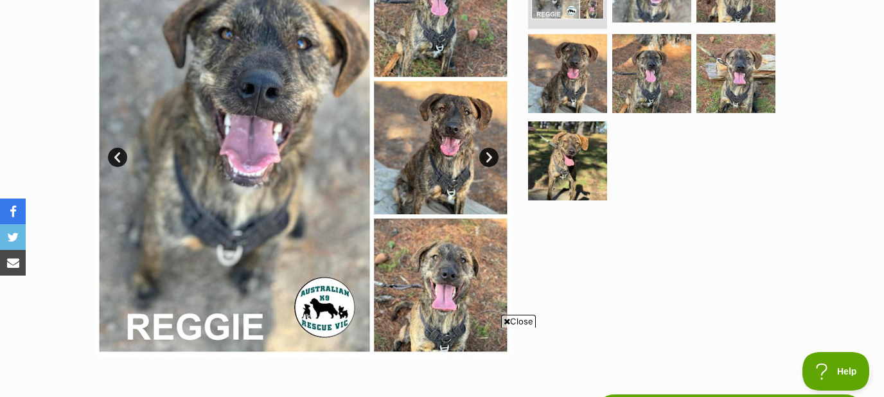
scroll to position [345, 0]
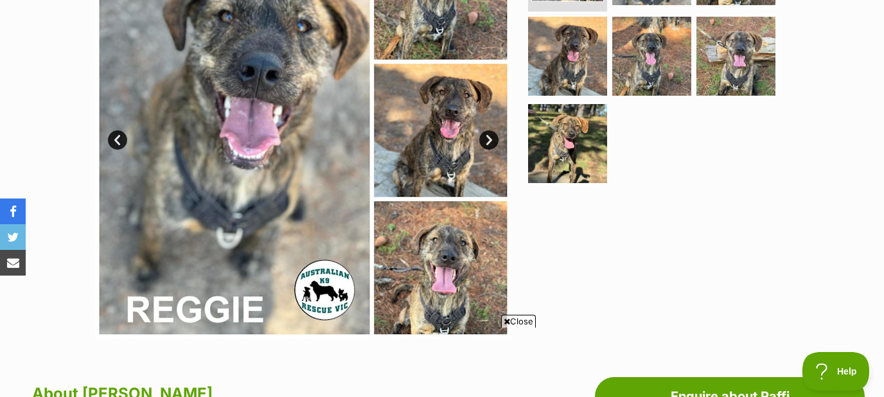
click at [488, 140] on link "Next" at bounding box center [488, 139] width 19 height 19
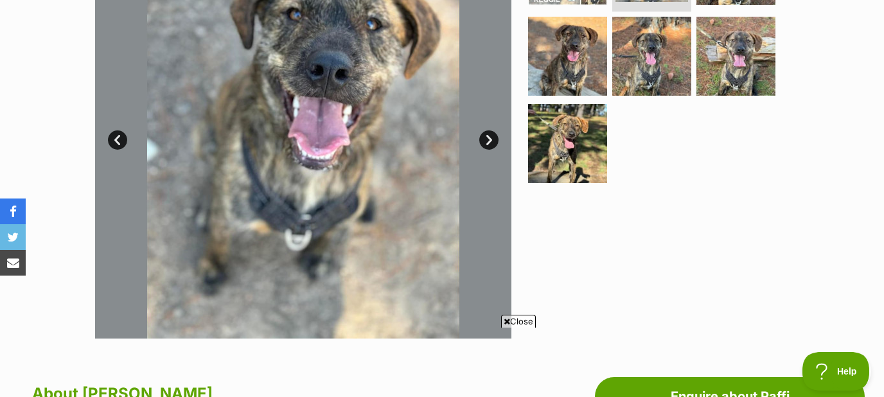
click at [488, 141] on link "Next" at bounding box center [488, 139] width 19 height 19
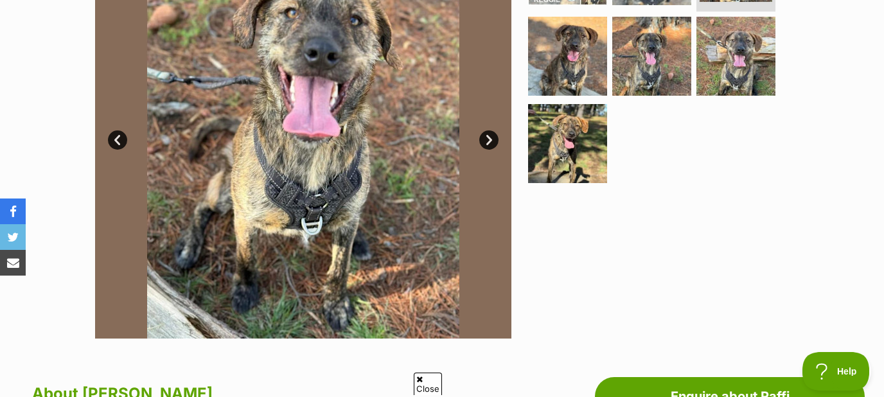
click at [488, 141] on link "Next" at bounding box center [488, 139] width 19 height 19
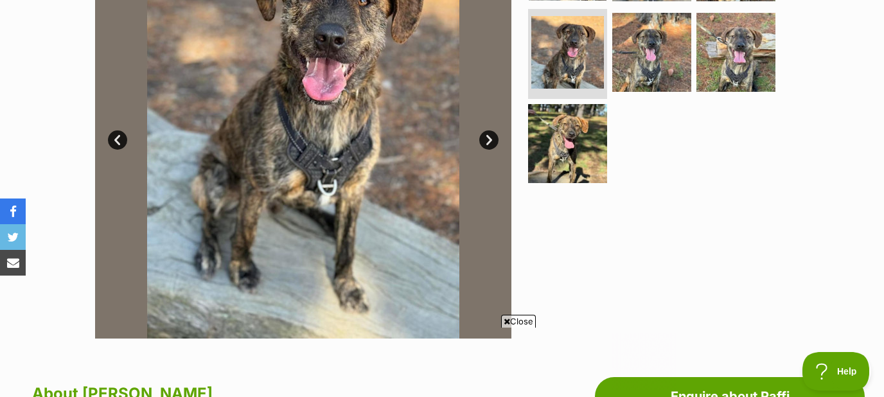
scroll to position [0, 0]
click at [488, 141] on link "Next" at bounding box center [488, 139] width 19 height 19
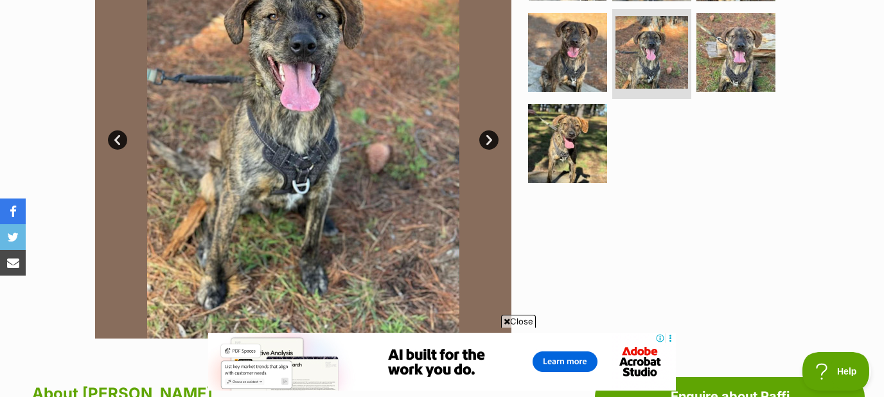
click at [488, 141] on link "Next" at bounding box center [488, 139] width 19 height 19
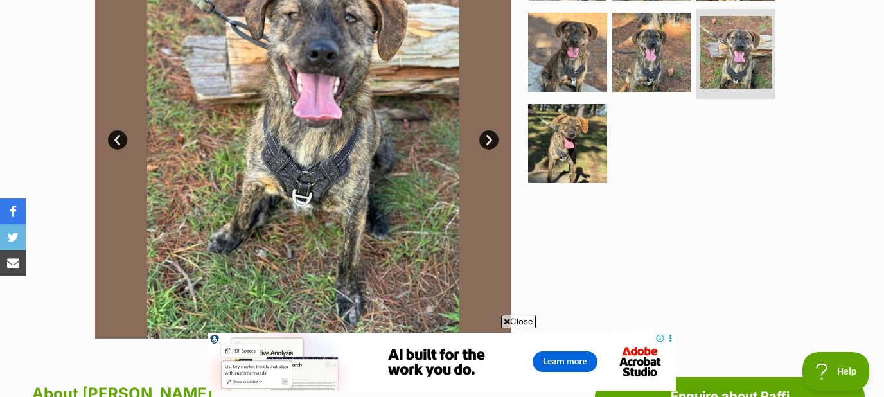
click at [488, 141] on link "Next" at bounding box center [488, 139] width 19 height 19
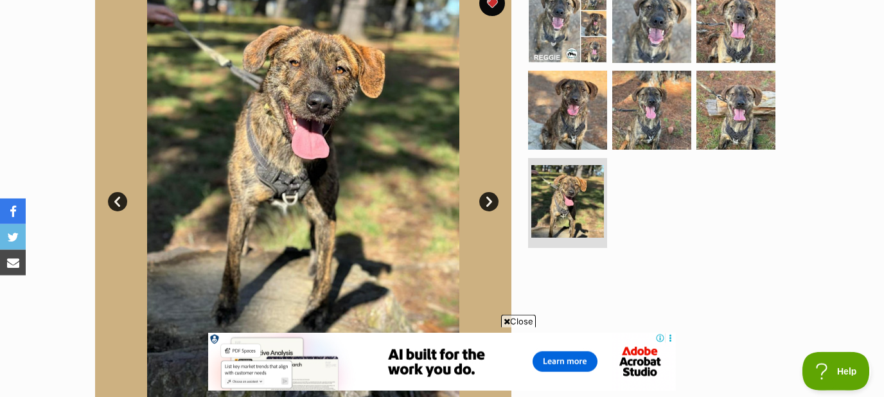
scroll to position [276, 0]
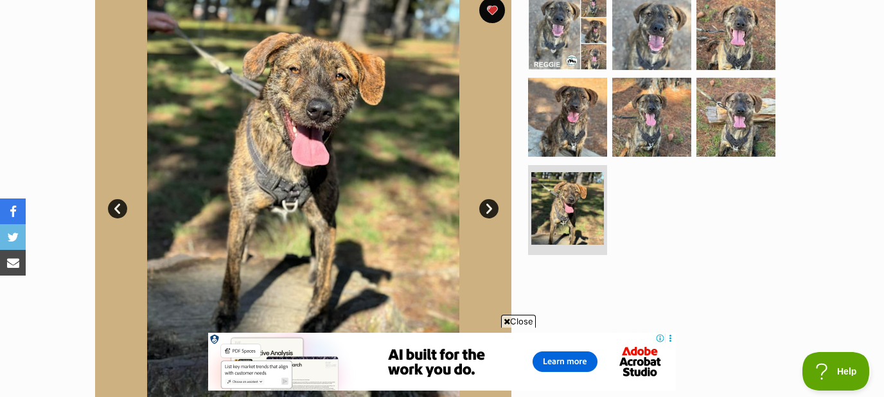
click at [484, 204] on link "Next" at bounding box center [488, 208] width 19 height 19
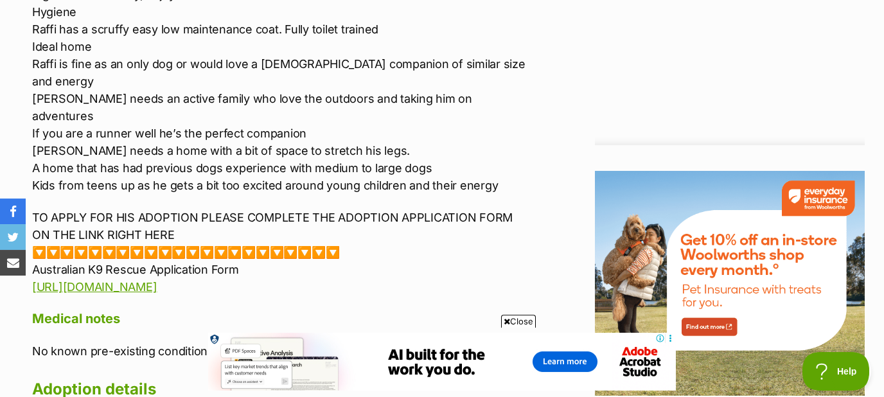
scroll to position [1588, 0]
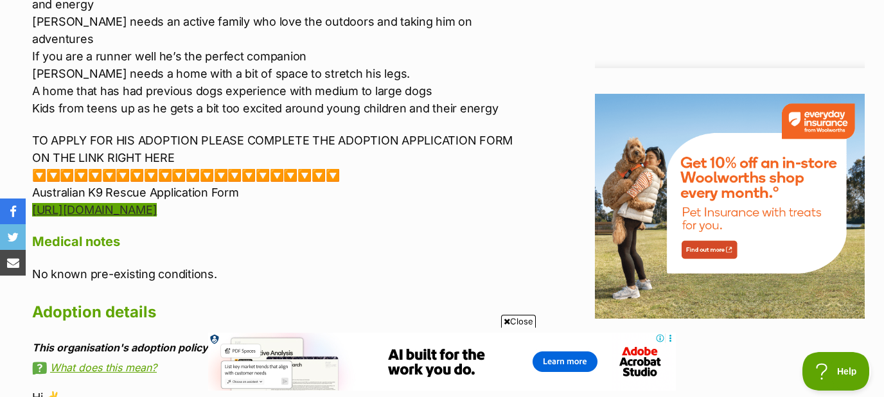
click at [142, 203] on link "https://forms.gle/G7zZgBYkcVc4Zfbh8" at bounding box center [94, 209] width 125 height 13
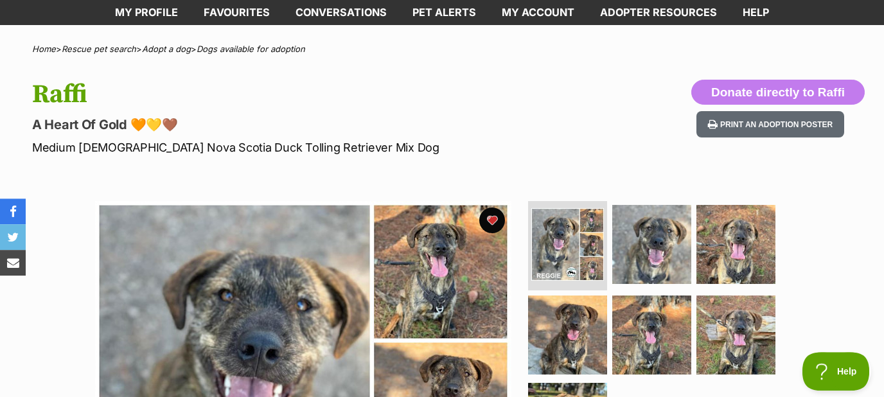
scroll to position [0, 0]
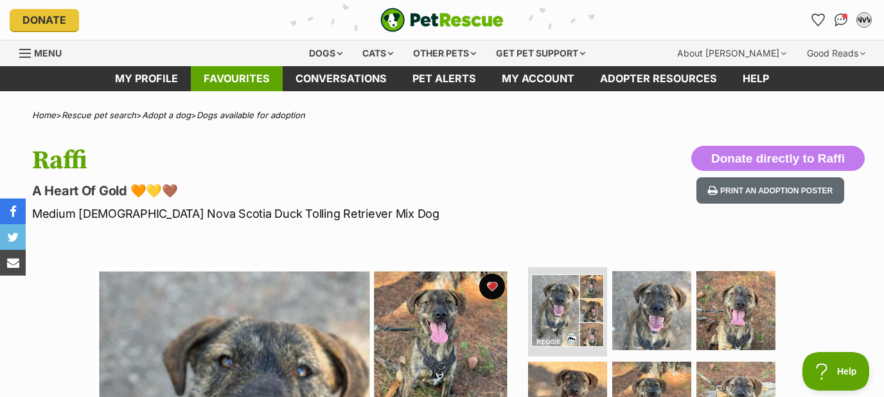
click at [200, 67] on link "Favourites" at bounding box center [237, 78] width 92 height 25
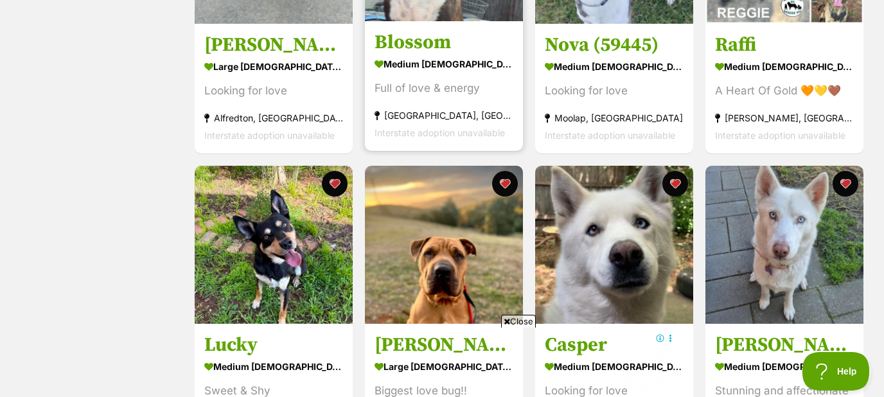
scroll to position [759, 0]
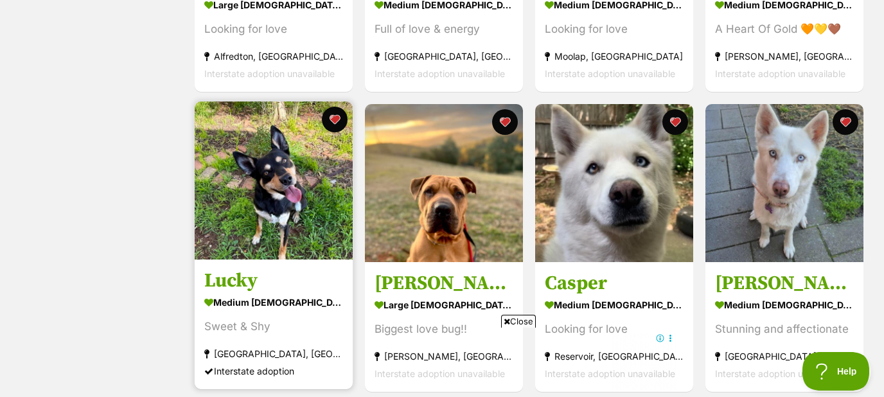
click at [278, 186] on img at bounding box center [274, 181] width 158 height 158
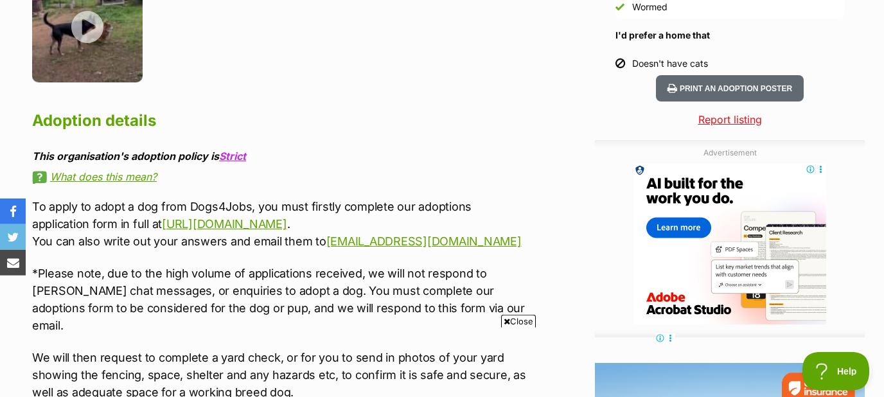
scroll to position [1450, 0]
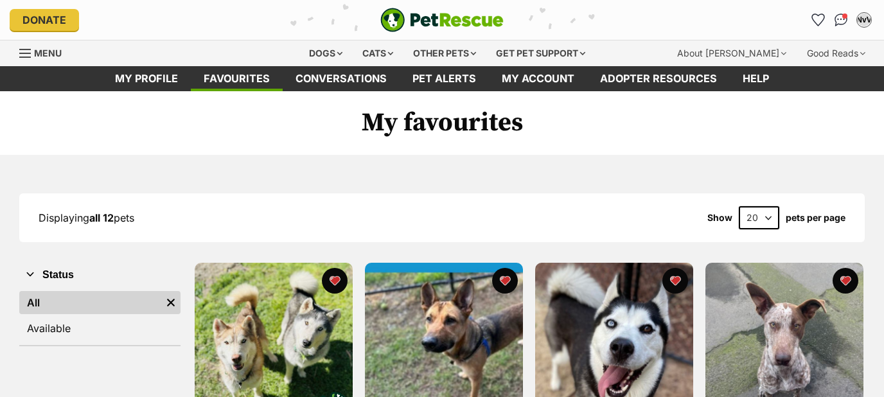
scroll to position [759, 0]
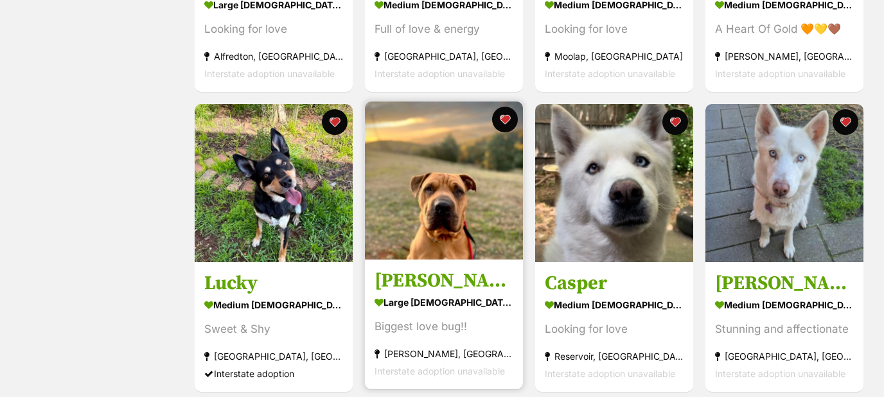
click at [420, 208] on img at bounding box center [444, 181] width 158 height 158
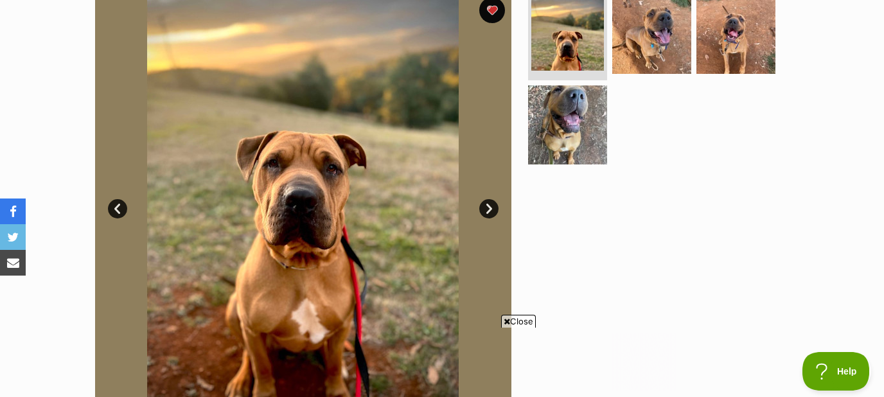
click at [493, 204] on link "Next" at bounding box center [488, 208] width 19 height 19
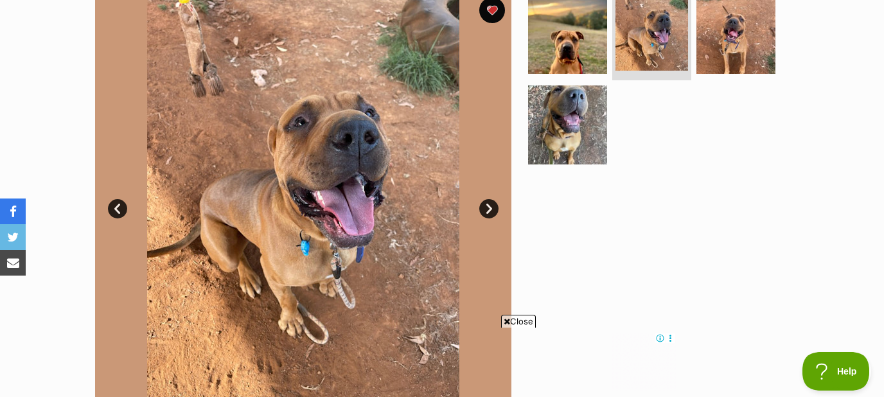
click at [491, 208] on link "Next" at bounding box center [488, 208] width 19 height 19
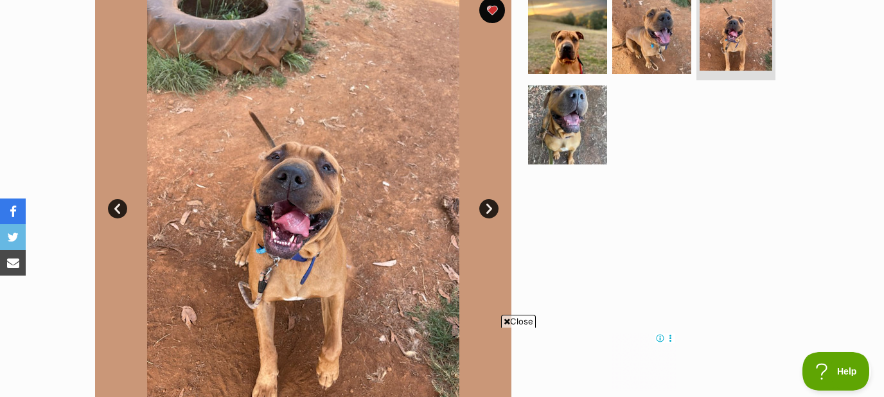
click at [491, 208] on link "Next" at bounding box center [488, 208] width 19 height 19
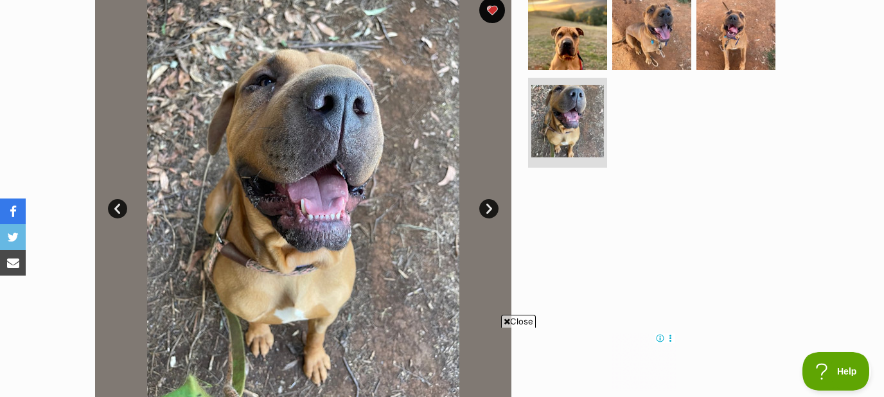
click at [491, 208] on link "Next" at bounding box center [488, 208] width 19 height 19
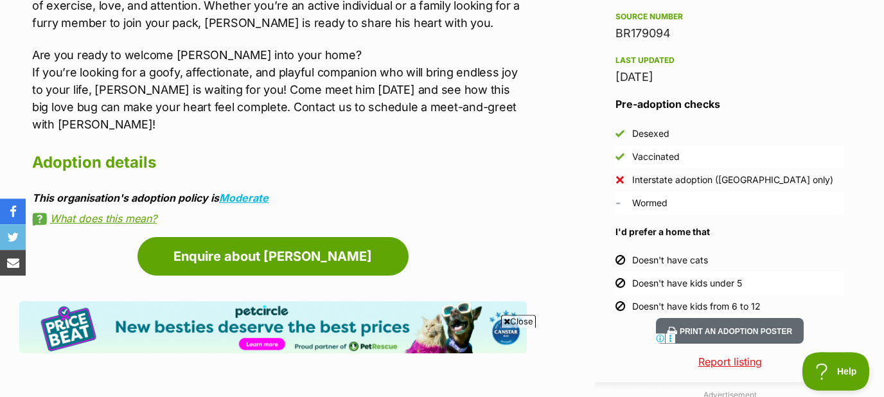
scroll to position [1105, 0]
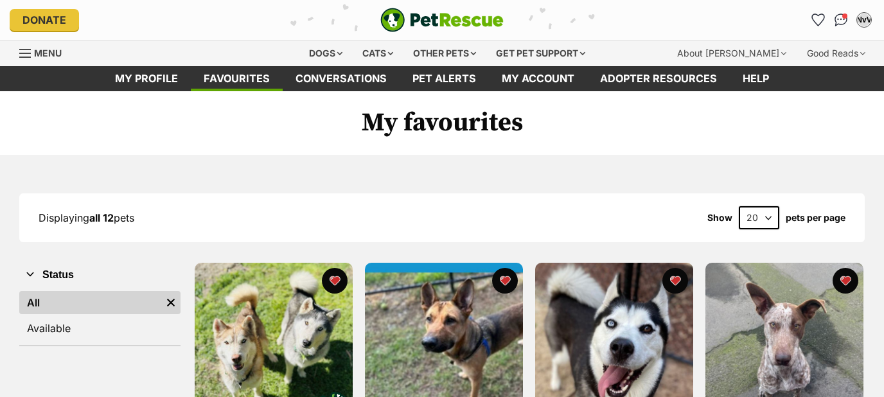
scroll to position [759, 0]
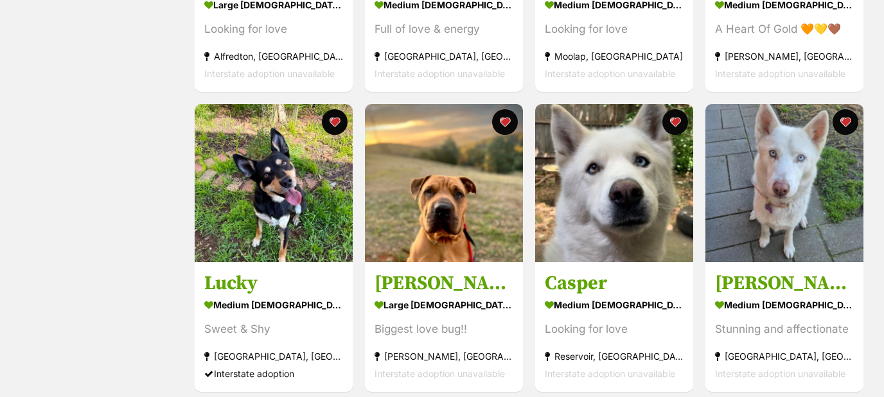
click at [610, 194] on img at bounding box center [614, 183] width 158 height 158
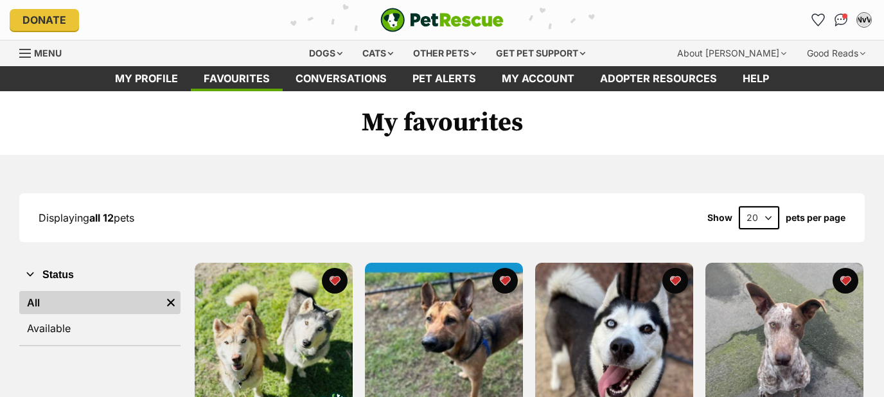
scroll to position [759, 0]
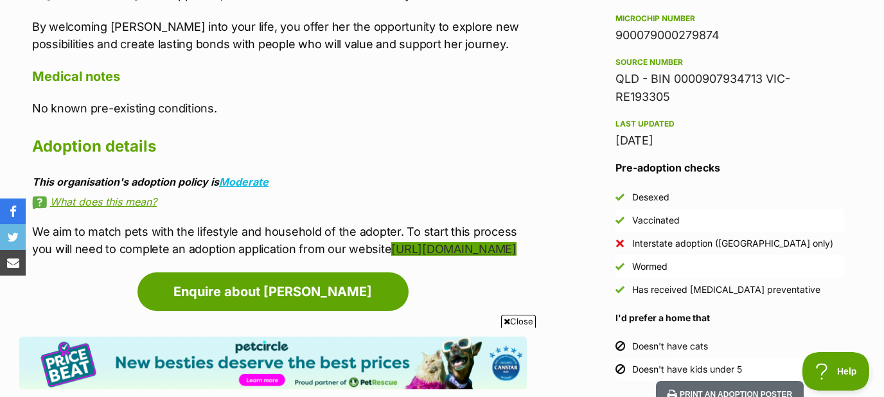
click at [391, 242] on link "https://foundhearts.com.au/forms/adoption-application-form/" at bounding box center [453, 248] width 125 height 13
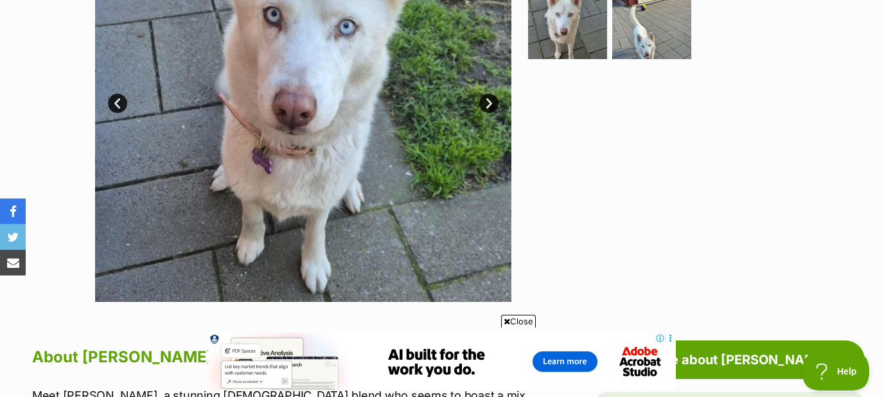
scroll to position [483, 0]
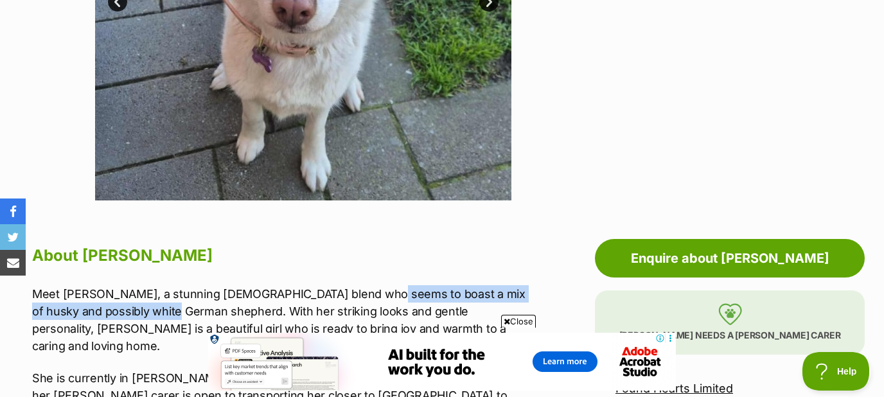
drag, startPoint x: 360, startPoint y: 294, endPoint x: 161, endPoint y: 311, distance: 199.9
click at [161, 311] on p "Meet Ashie, a stunning 7-year-old blend who seems to boast a mix of husky and p…" at bounding box center [279, 319] width 495 height 69
copy p "a mix of husky and possibly white German shepherd"
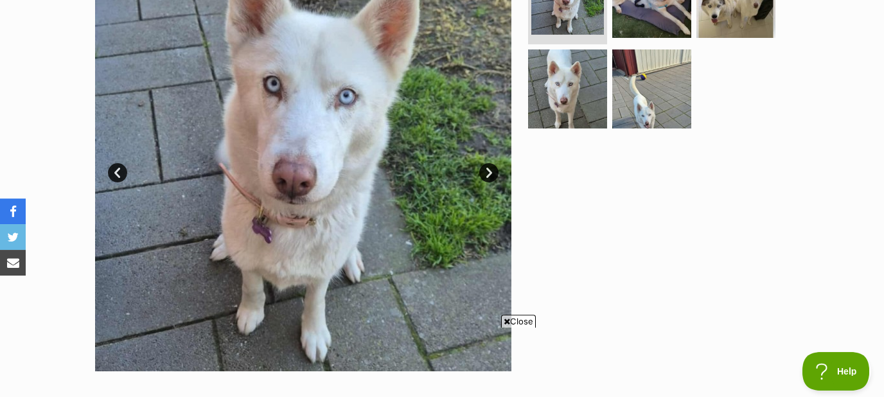
scroll to position [276, 0]
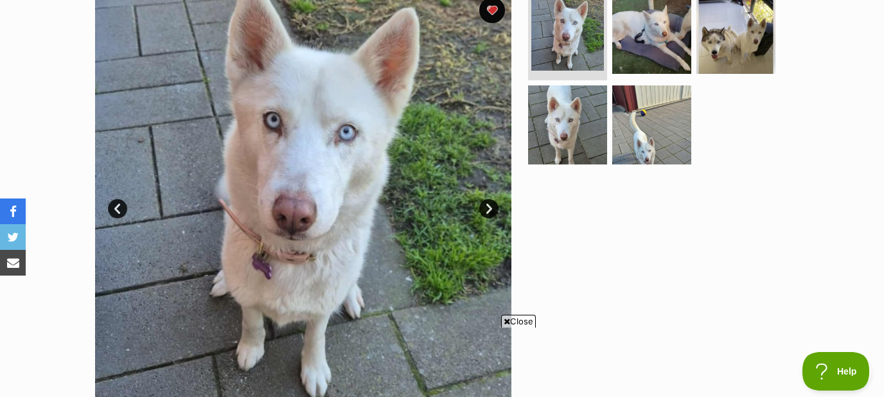
click at [514, 319] on span "Close" at bounding box center [518, 321] width 35 height 13
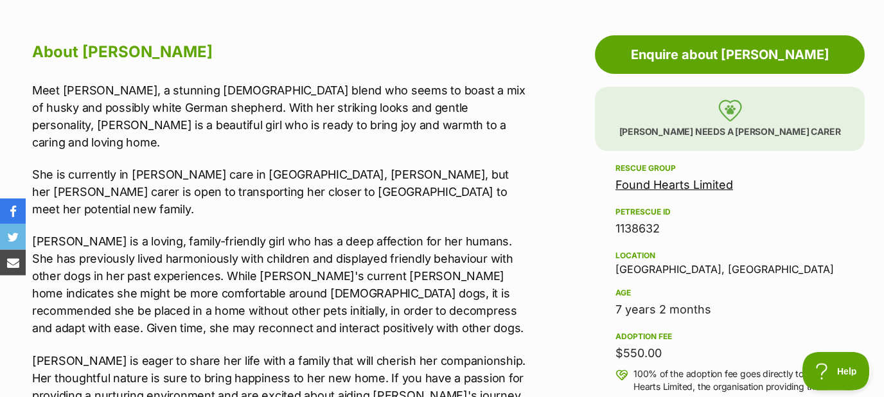
scroll to position [691, 0]
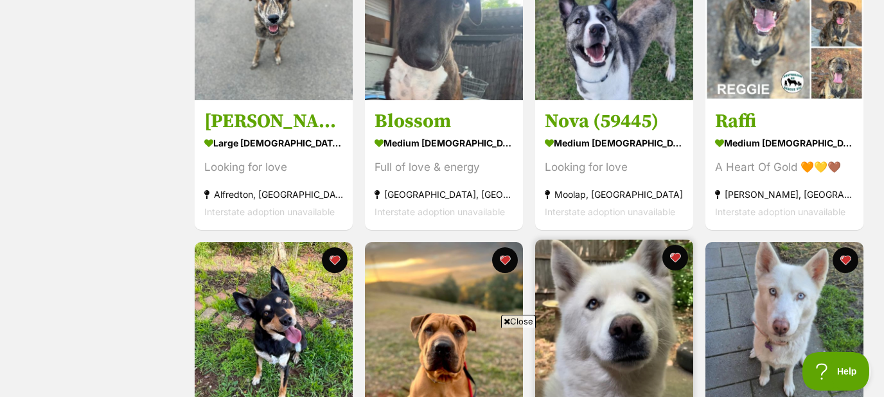
scroll to position [552, 0]
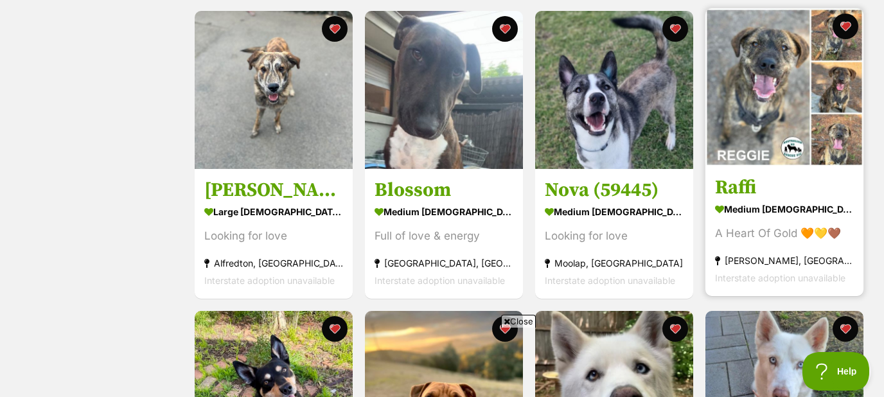
click at [777, 103] on img at bounding box center [784, 87] width 158 height 158
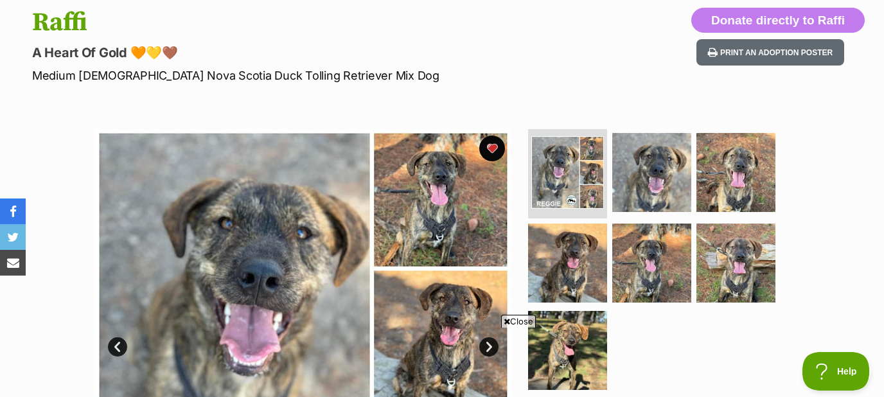
click at [515, 322] on span "Close" at bounding box center [518, 321] width 35 height 13
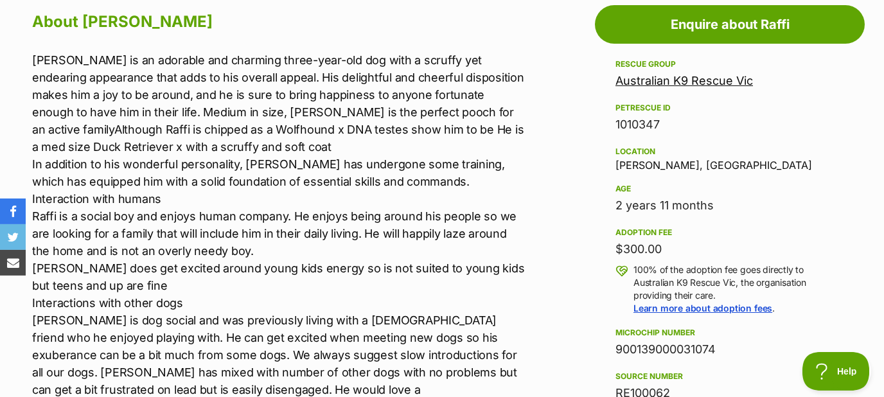
scroll to position [691, 0]
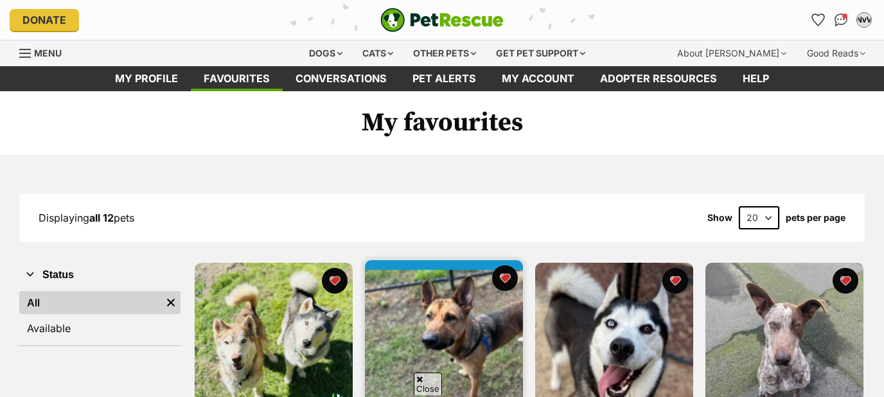
scroll to position [276, 0]
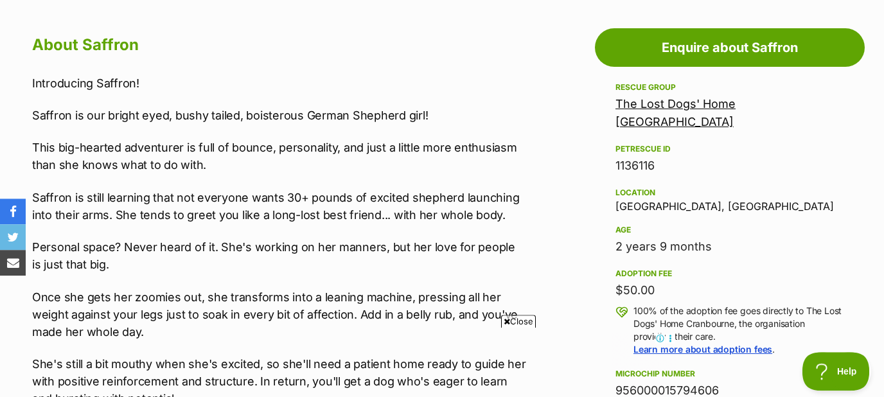
scroll to position [691, 0]
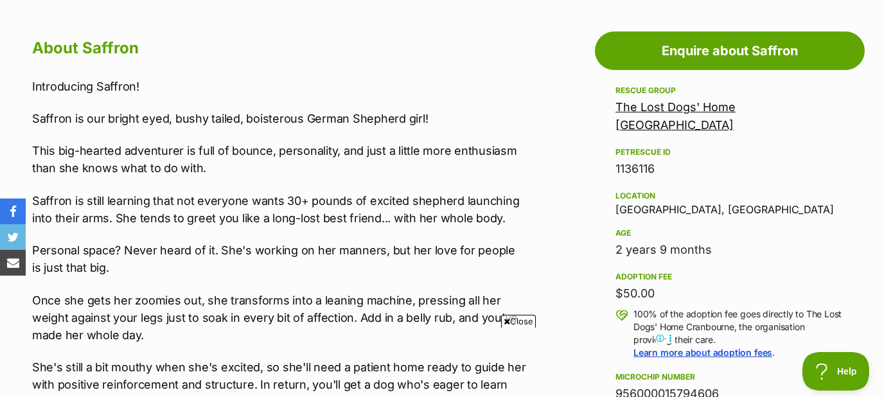
click at [515, 320] on span "Close" at bounding box center [518, 321] width 35 height 13
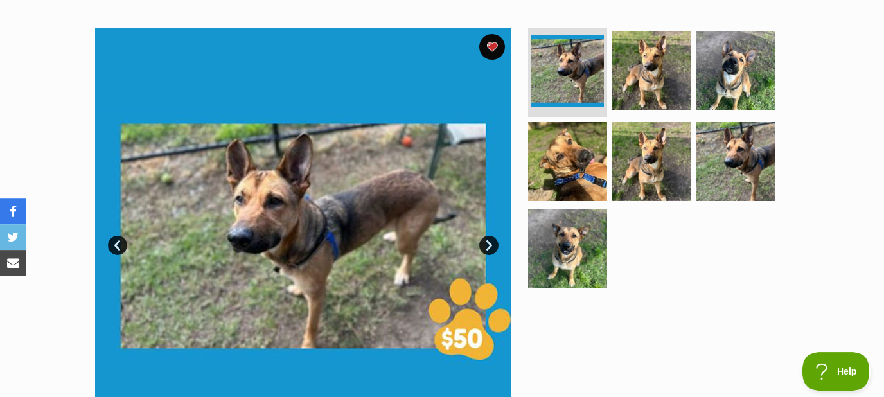
scroll to position [238, 0]
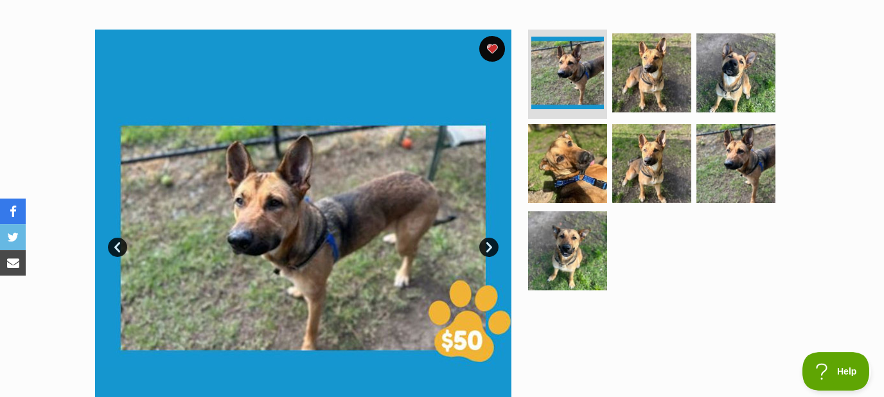
click at [492, 238] on link "Next" at bounding box center [488, 247] width 19 height 19
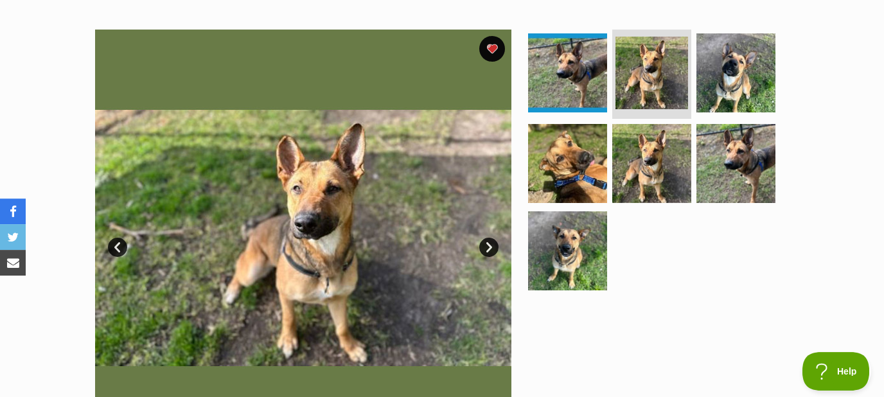
click at [492, 238] on link "Next" at bounding box center [488, 247] width 19 height 19
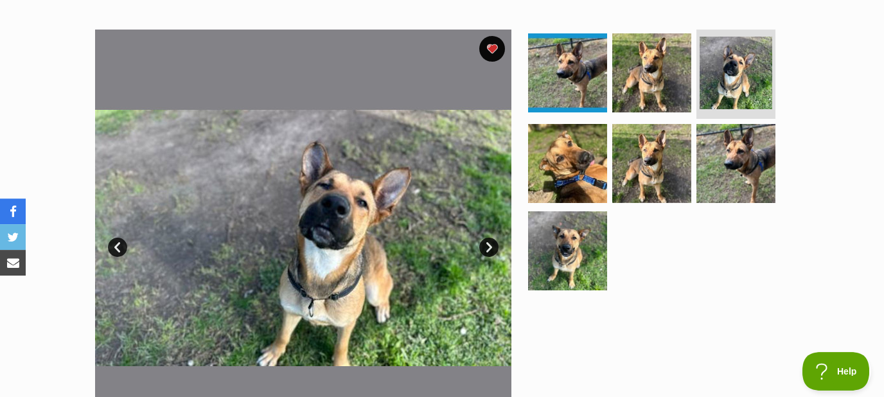
click at [492, 238] on link "Next" at bounding box center [488, 247] width 19 height 19
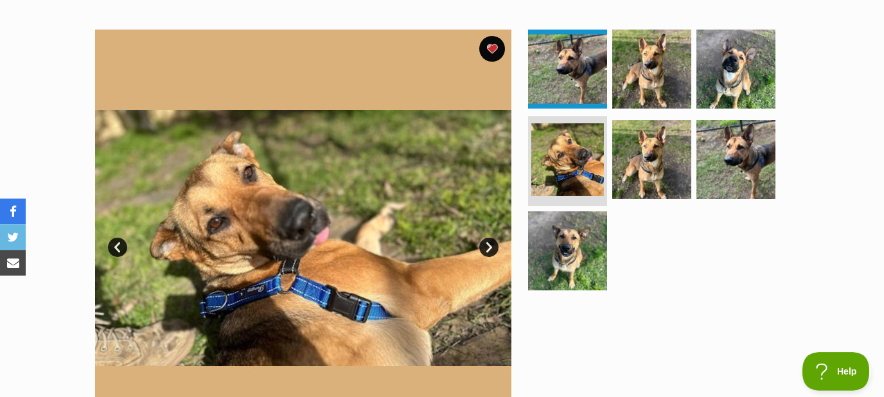
click at [492, 238] on link "Next" at bounding box center [488, 247] width 19 height 19
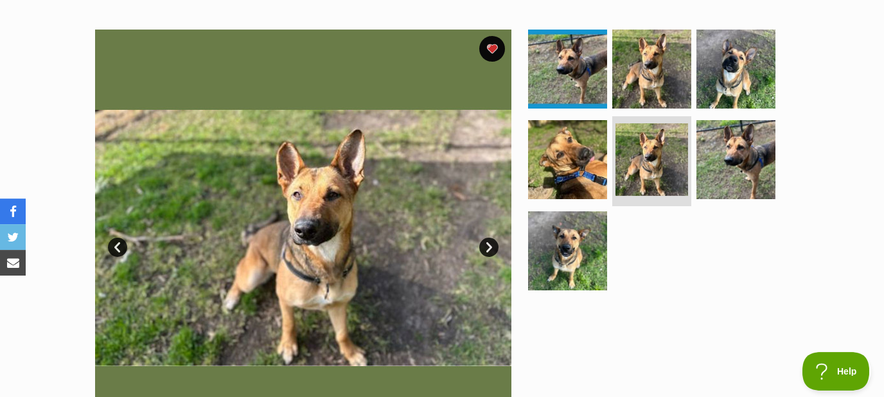
click at [492, 238] on link "Next" at bounding box center [488, 247] width 19 height 19
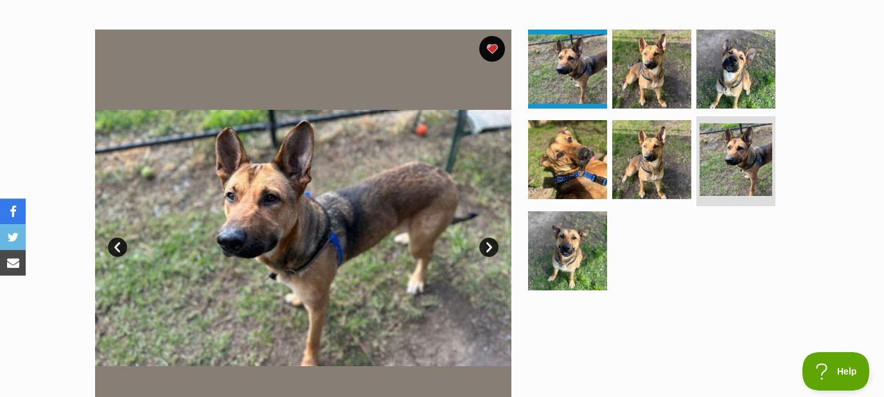
click at [492, 238] on link "Next" at bounding box center [488, 247] width 19 height 19
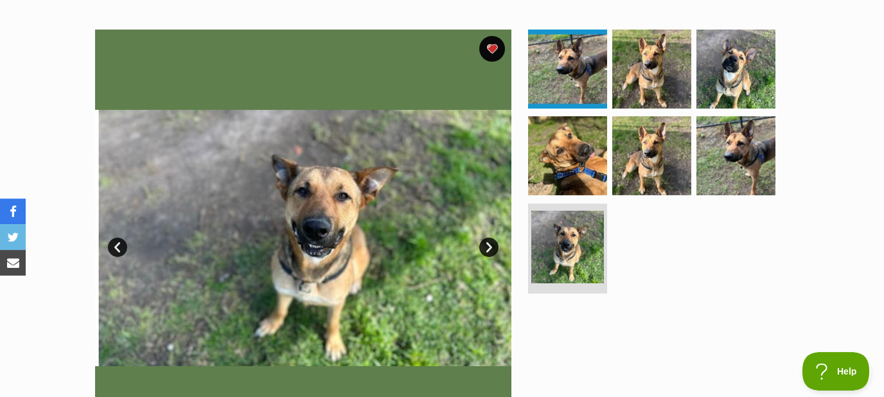
click at [492, 238] on link "Next" at bounding box center [488, 247] width 19 height 19
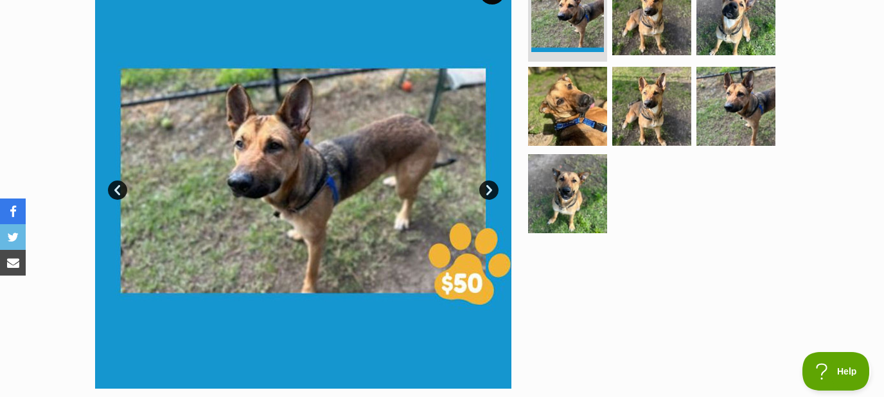
scroll to position [297, 0]
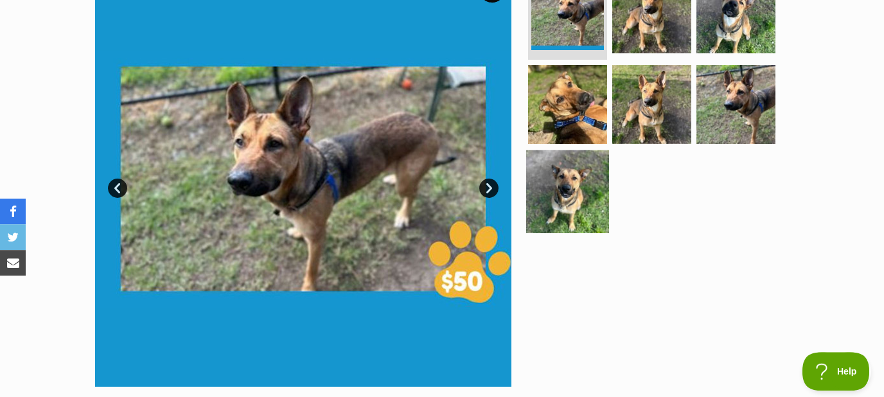
click at [584, 221] on img at bounding box center [567, 191] width 83 height 83
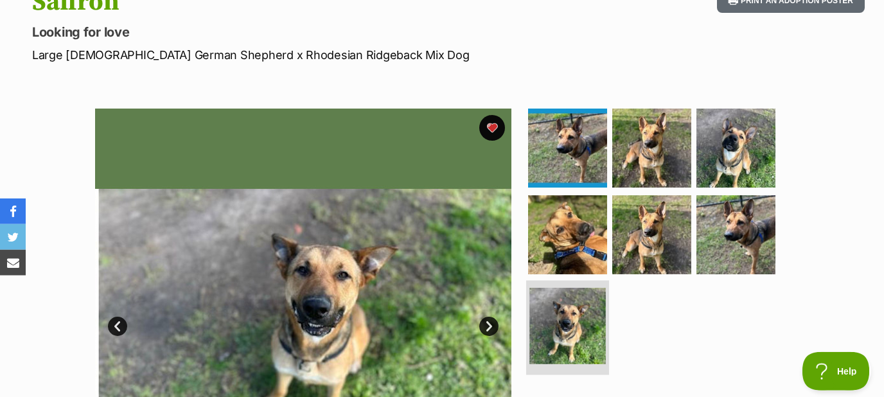
scroll to position [152, 0]
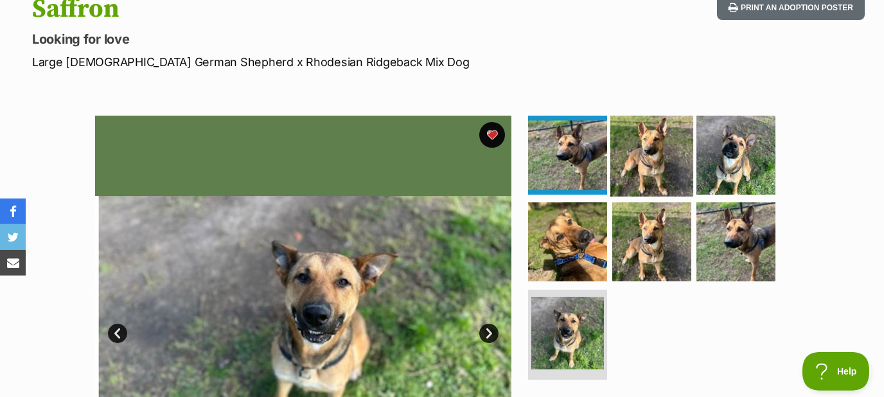
click at [646, 162] on img at bounding box center [651, 154] width 83 height 83
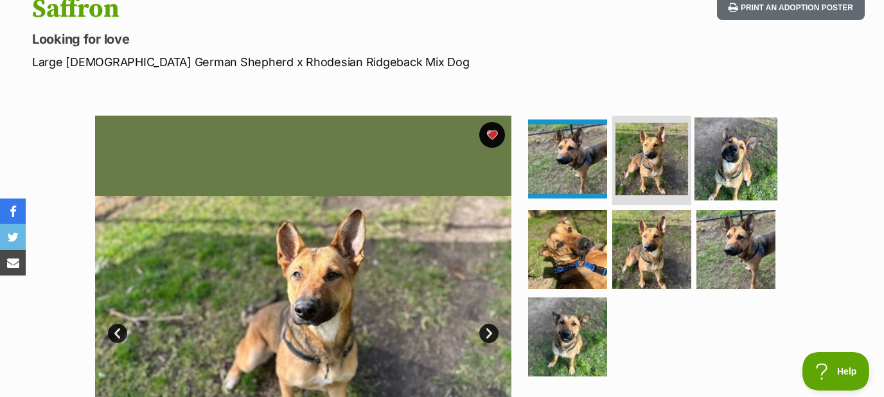
click at [761, 161] on img at bounding box center [735, 158] width 83 height 83
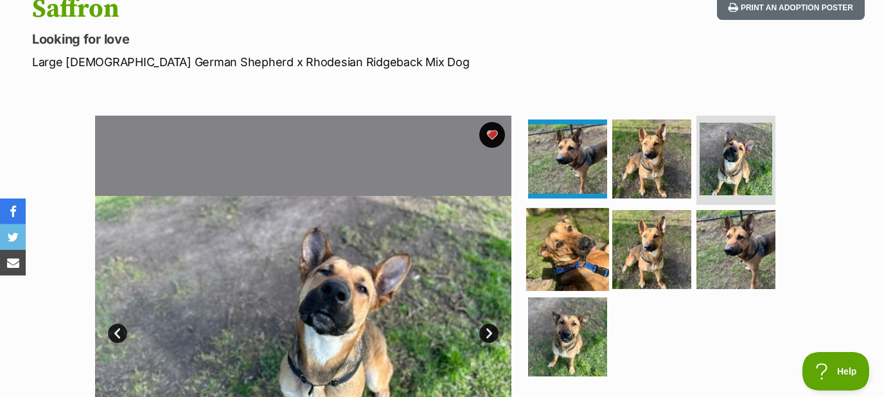
click at [558, 267] on img at bounding box center [567, 249] width 83 height 83
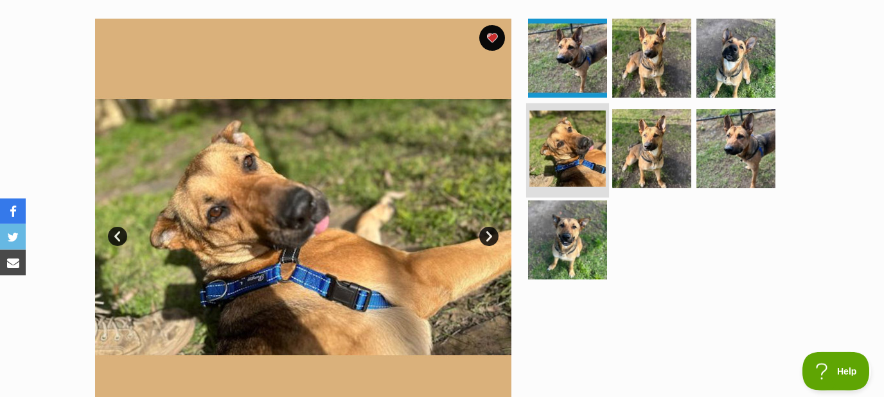
scroll to position [249, 0]
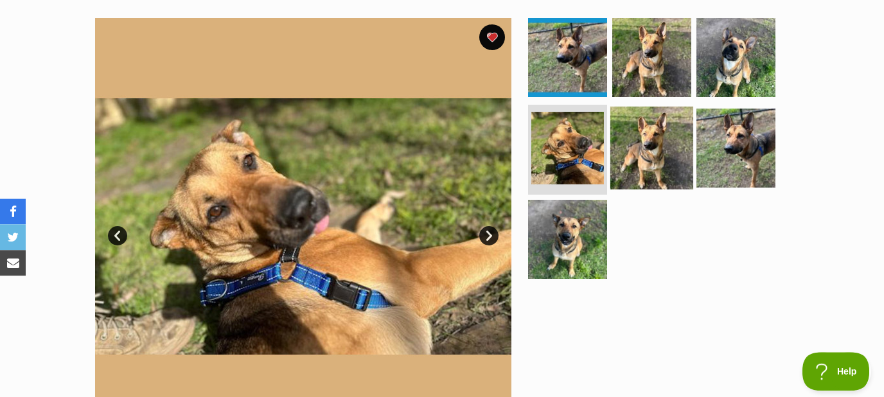
click at [651, 154] on img at bounding box center [651, 148] width 83 height 83
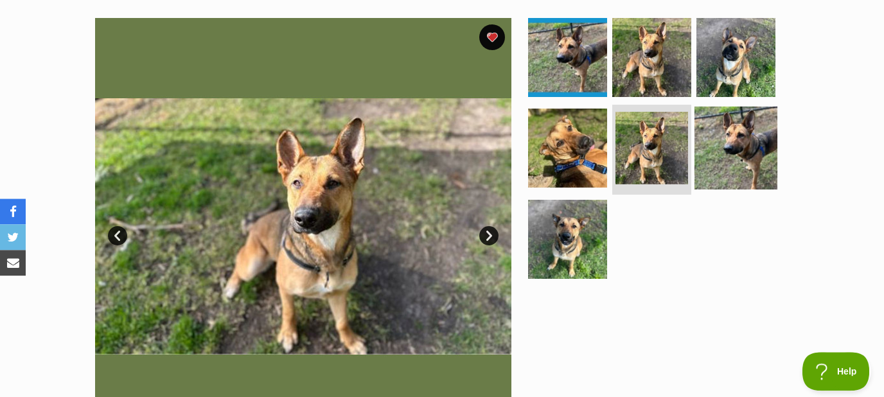
click at [732, 157] on img at bounding box center [735, 148] width 83 height 83
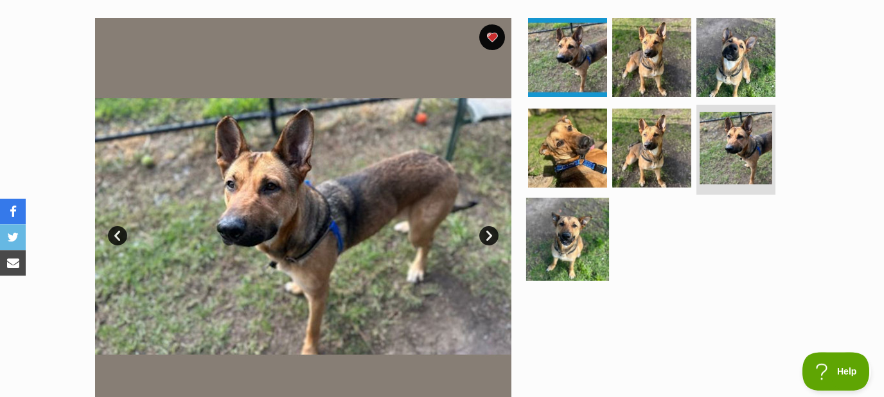
click at [578, 242] on img at bounding box center [567, 239] width 83 height 83
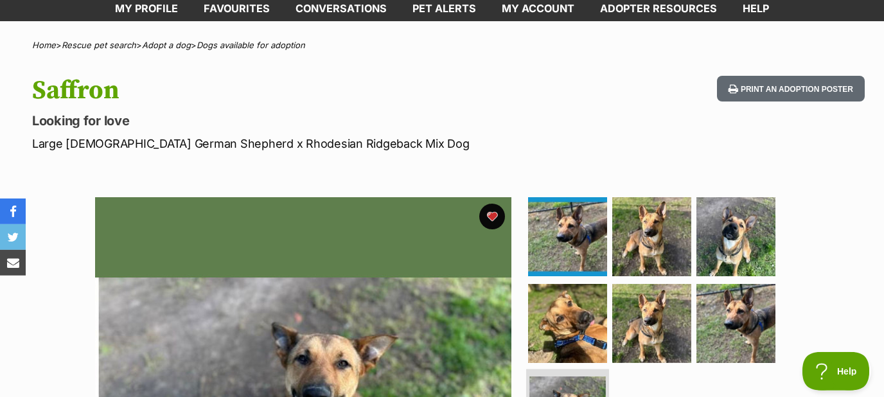
scroll to position [0, 0]
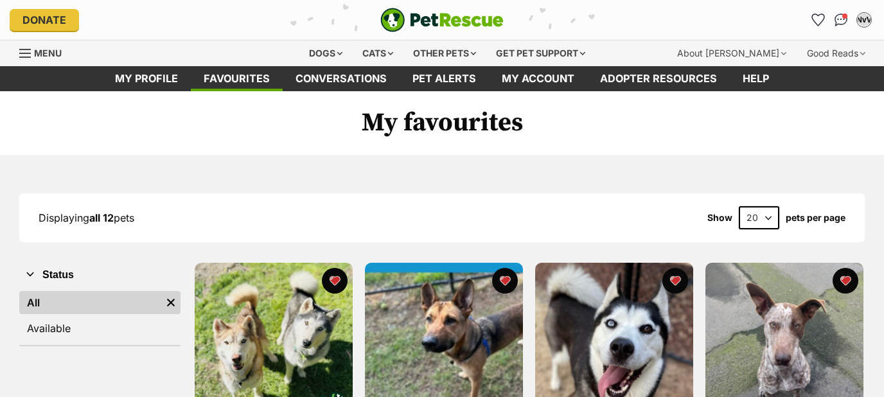
scroll to position [276, 0]
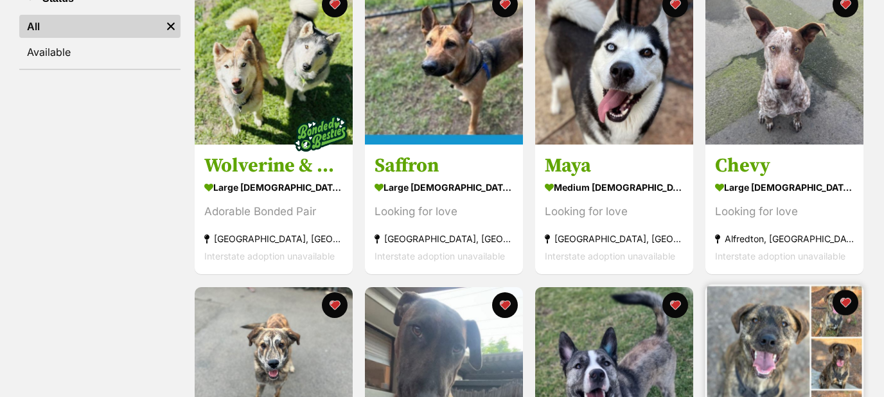
click at [768, 357] on img at bounding box center [784, 364] width 158 height 158
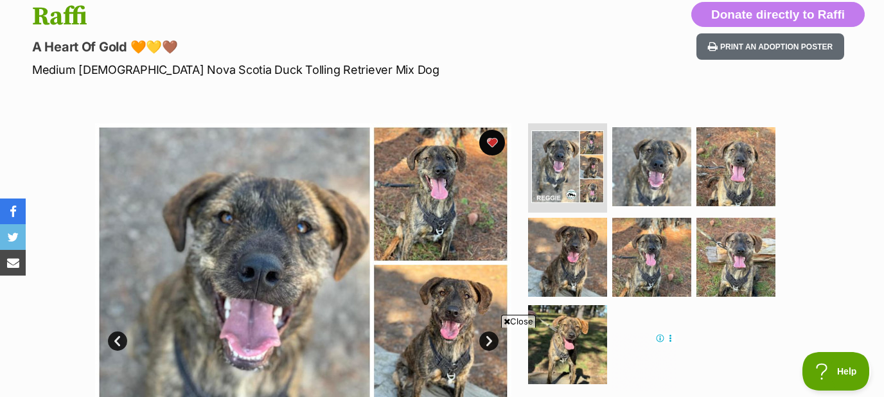
scroll to position [145, 0]
click at [519, 319] on span "Close" at bounding box center [518, 321] width 35 height 13
click at [488, 336] on link "Next" at bounding box center [488, 340] width 19 height 19
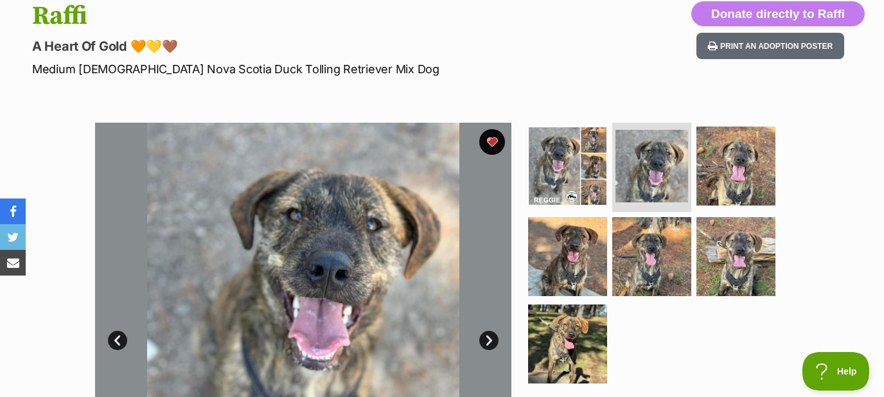
click at [488, 336] on link "Next" at bounding box center [488, 340] width 19 height 19
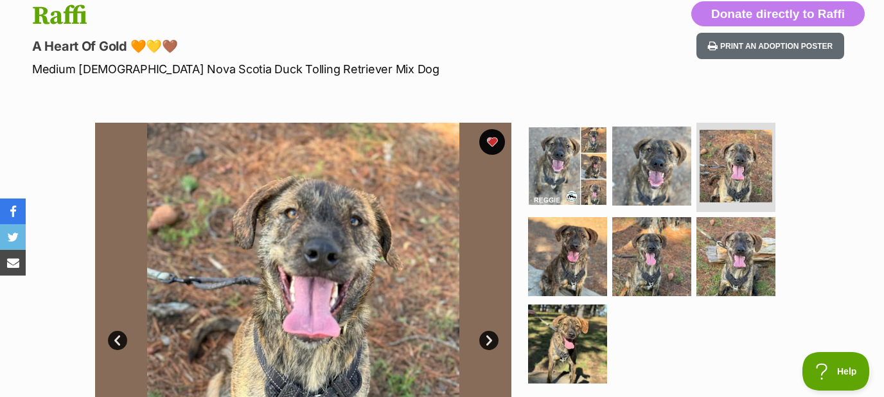
click at [488, 336] on link "Next" at bounding box center [488, 340] width 19 height 19
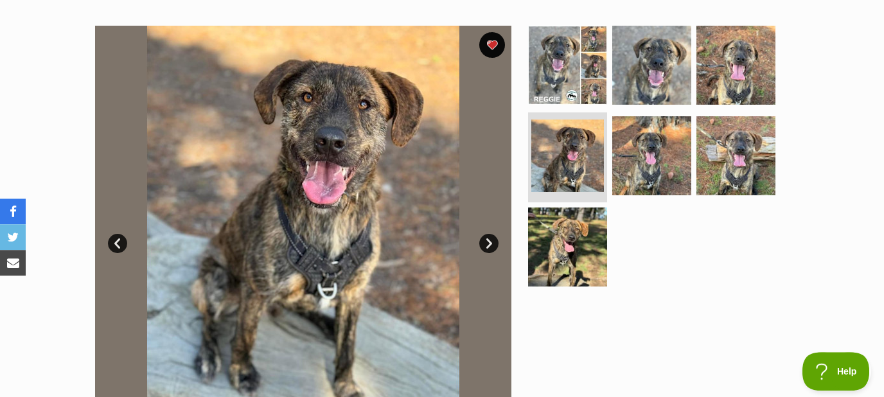
scroll to position [234, 0]
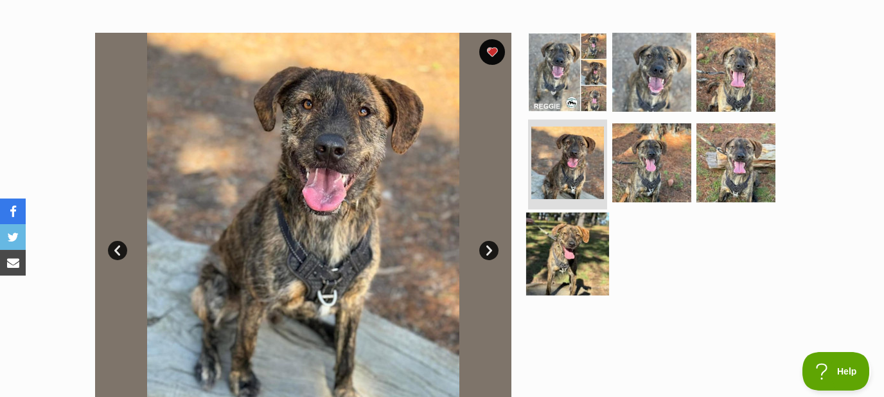
click at [596, 224] on img at bounding box center [567, 254] width 83 height 83
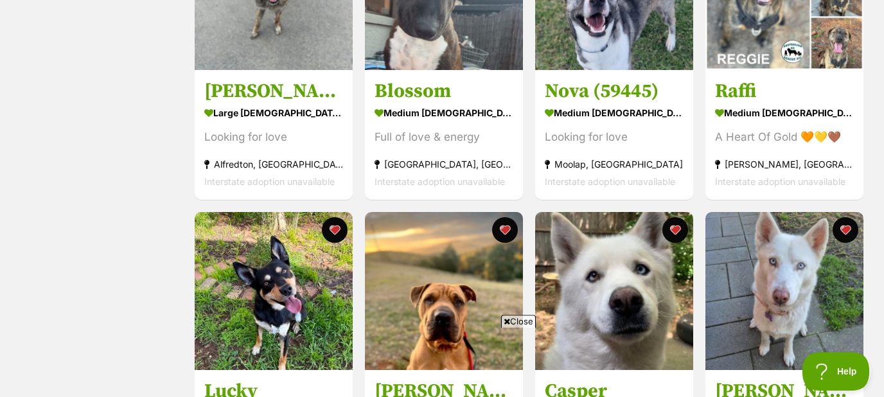
scroll to position [672, 0]
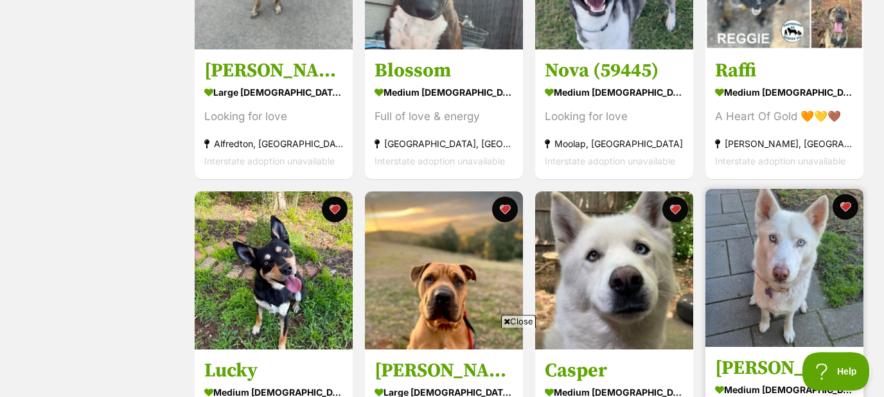
click at [791, 249] on img at bounding box center [784, 268] width 158 height 158
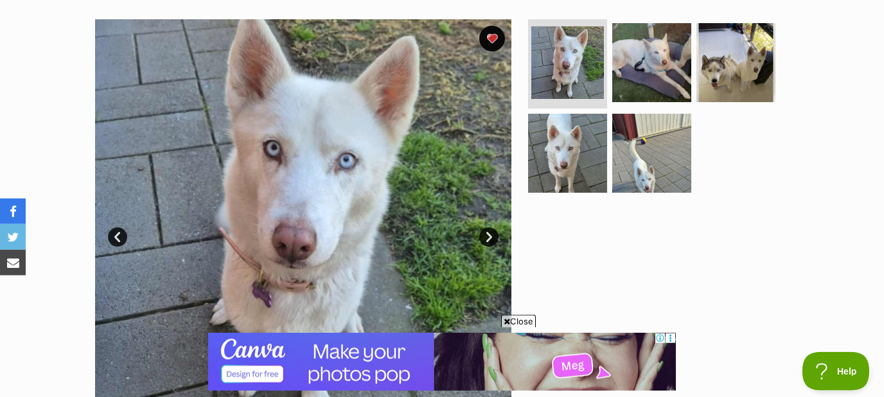
click at [524, 326] on span "Close" at bounding box center [518, 321] width 35 height 13
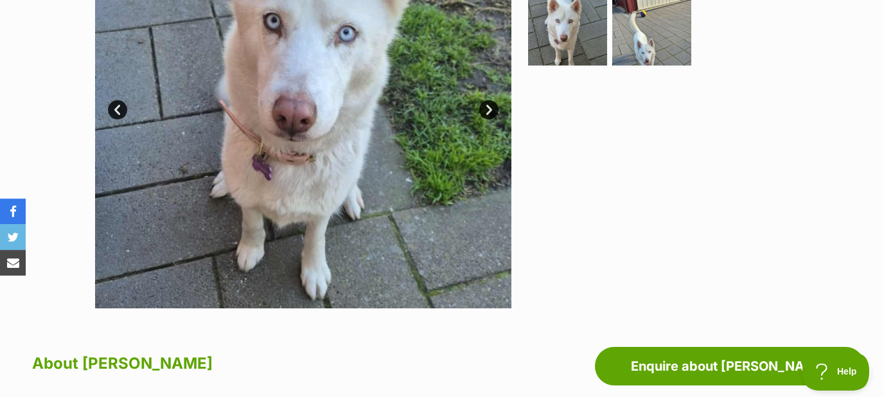
scroll to position [376, 0]
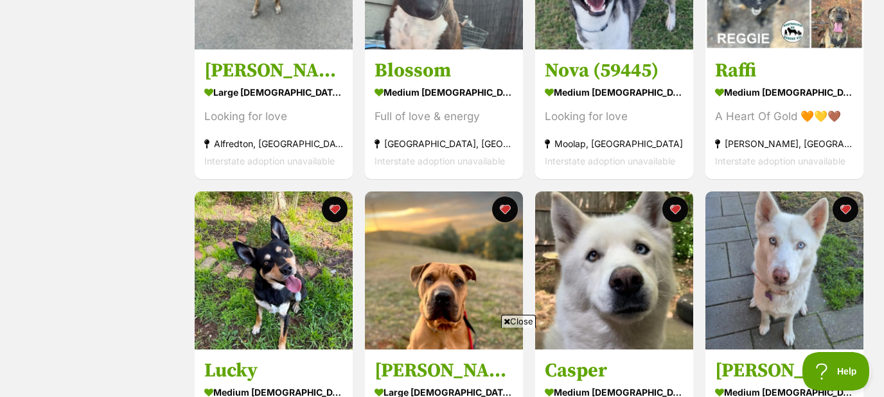
scroll to position [503, 0]
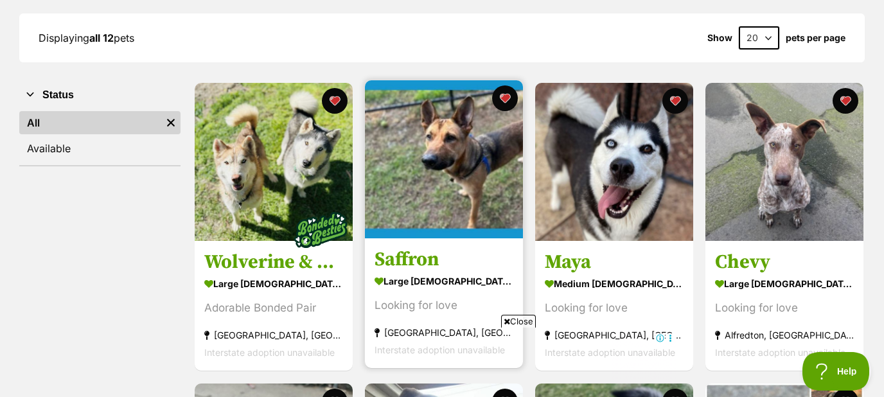
click at [398, 160] on img at bounding box center [444, 159] width 158 height 158
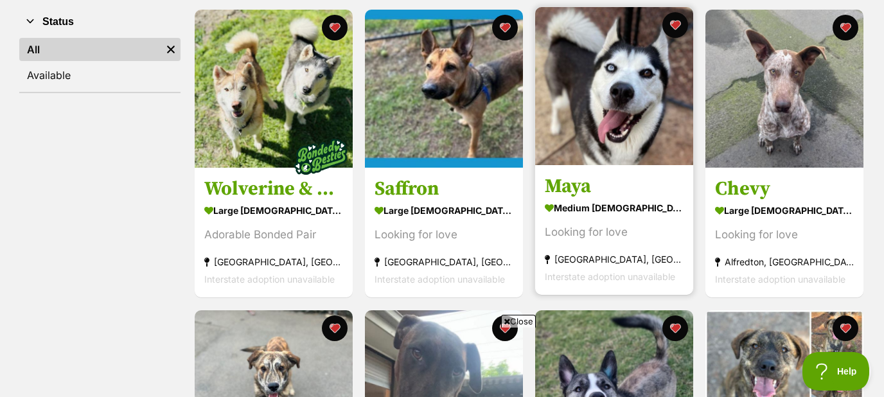
click at [623, 123] on img at bounding box center [614, 86] width 158 height 158
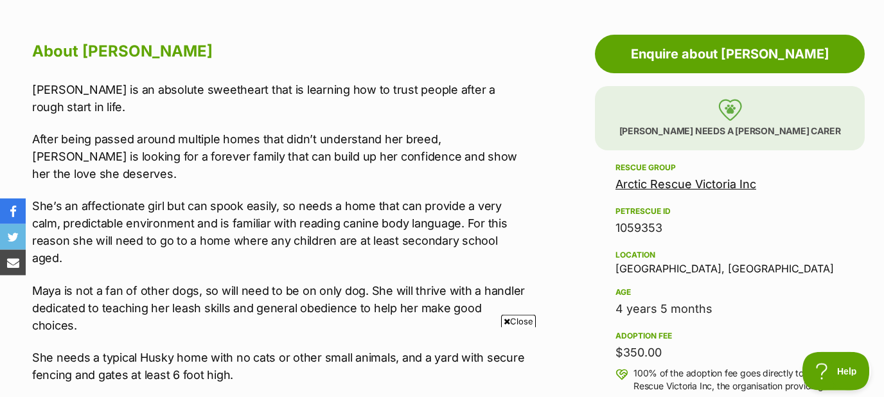
scroll to position [689, 0]
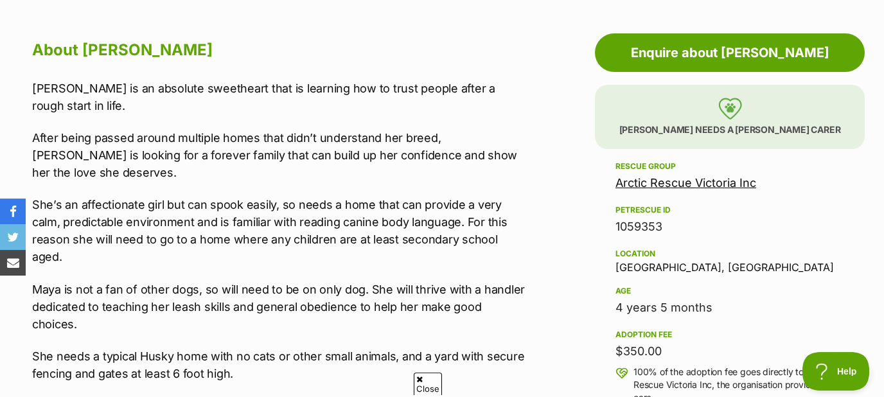
click at [511, 318] on div "[PERSON_NAME] is an absolute sweetheart that is learning how to trust people af…" at bounding box center [279, 357] width 495 height 554
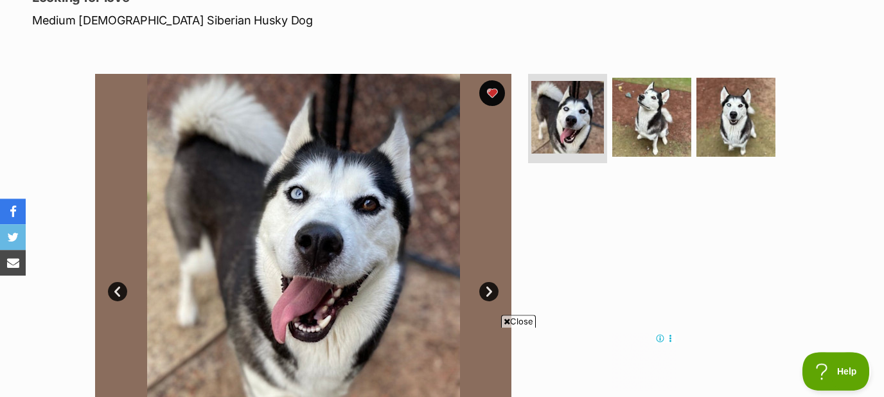
scroll to position [191, 0]
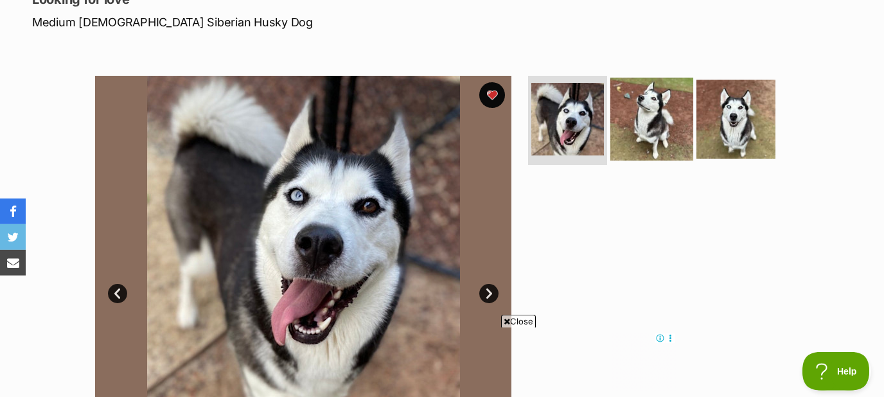
click at [622, 125] on img at bounding box center [651, 118] width 83 height 83
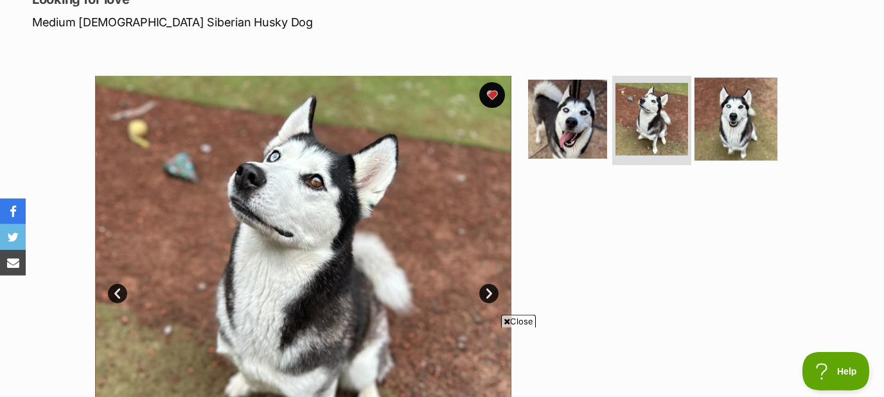
scroll to position [0, 0]
click at [748, 127] on img at bounding box center [735, 118] width 83 height 83
